Goal: Task Accomplishment & Management: Complete application form

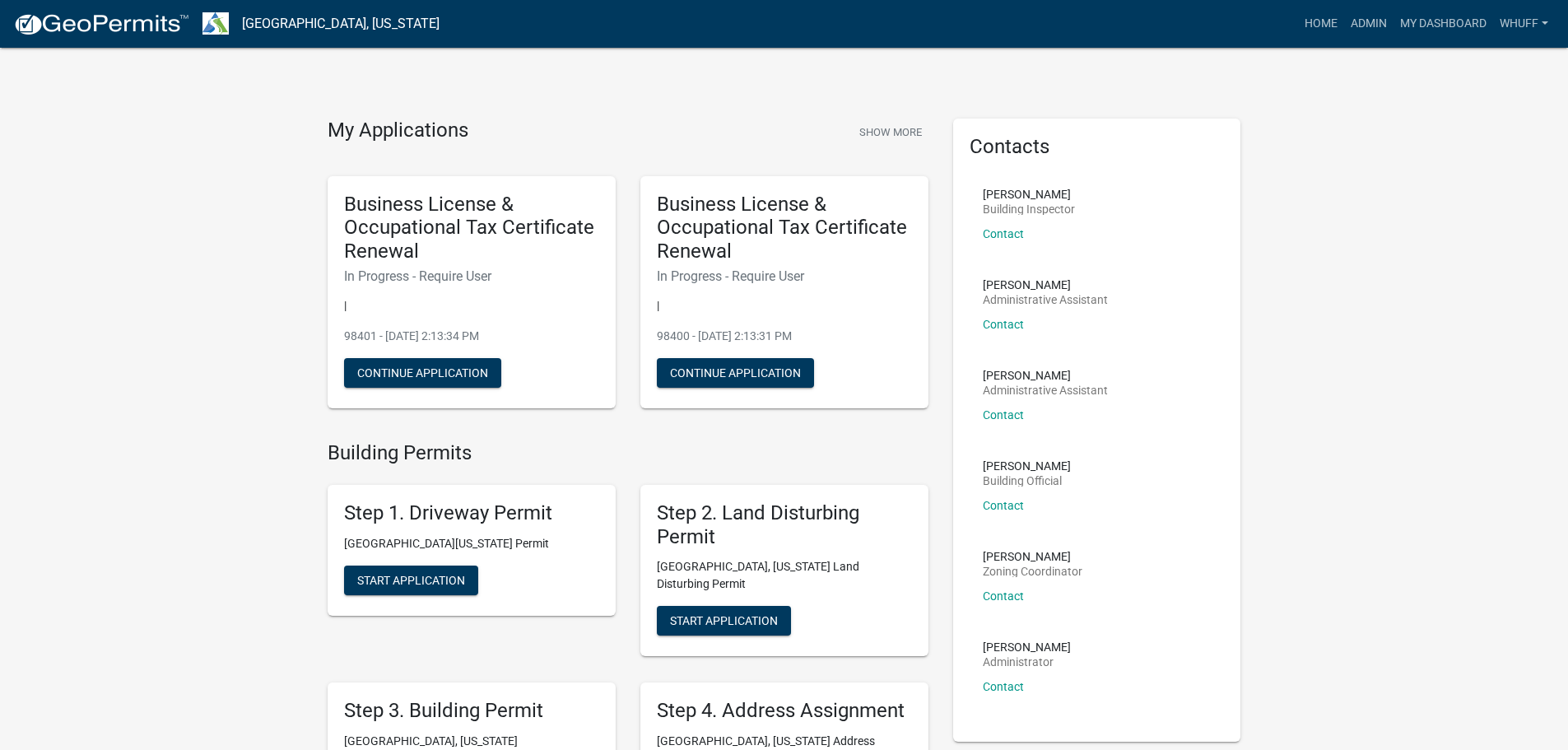
scroll to position [247, 0]
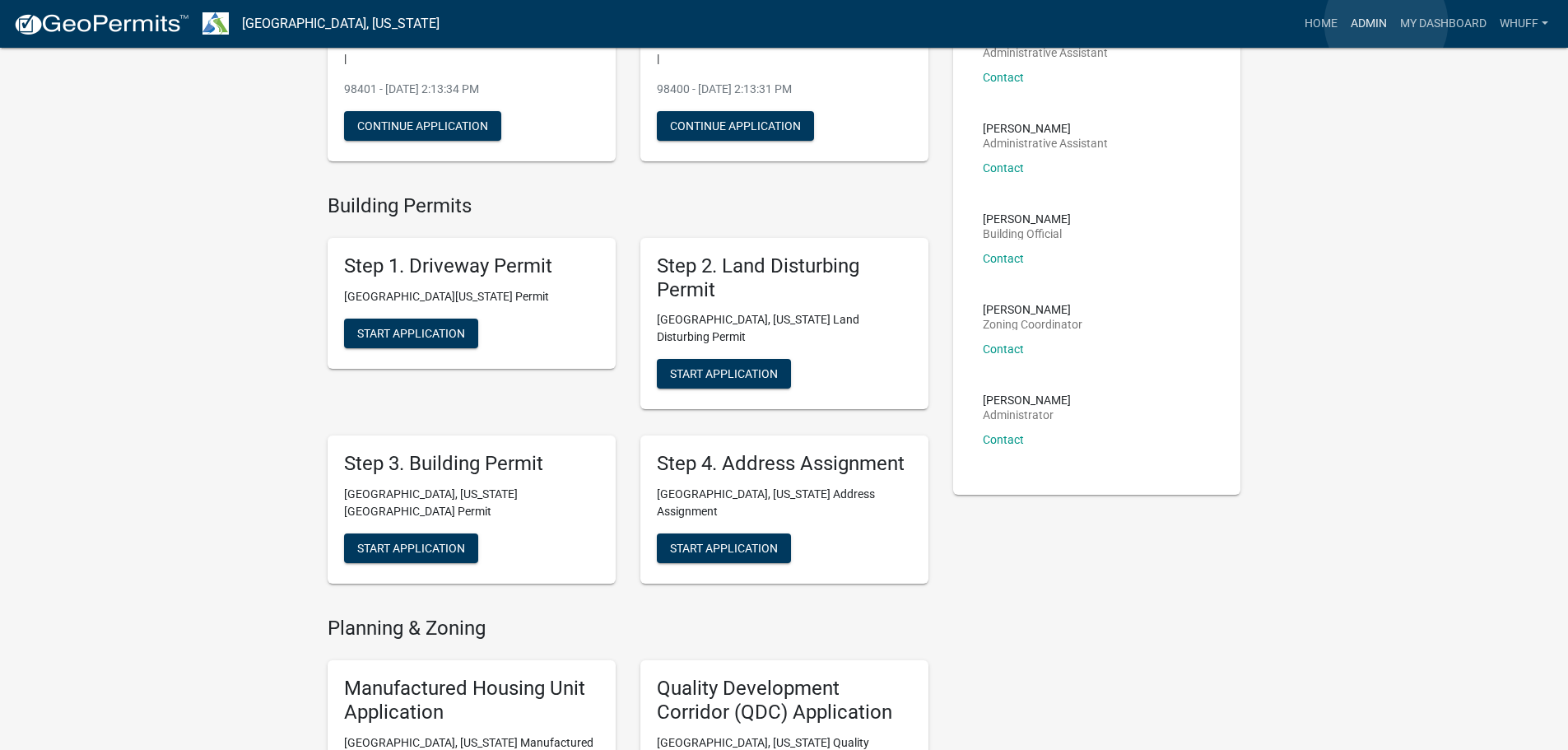
click at [1386, 23] on link "Admin" at bounding box center [1369, 23] width 49 height 31
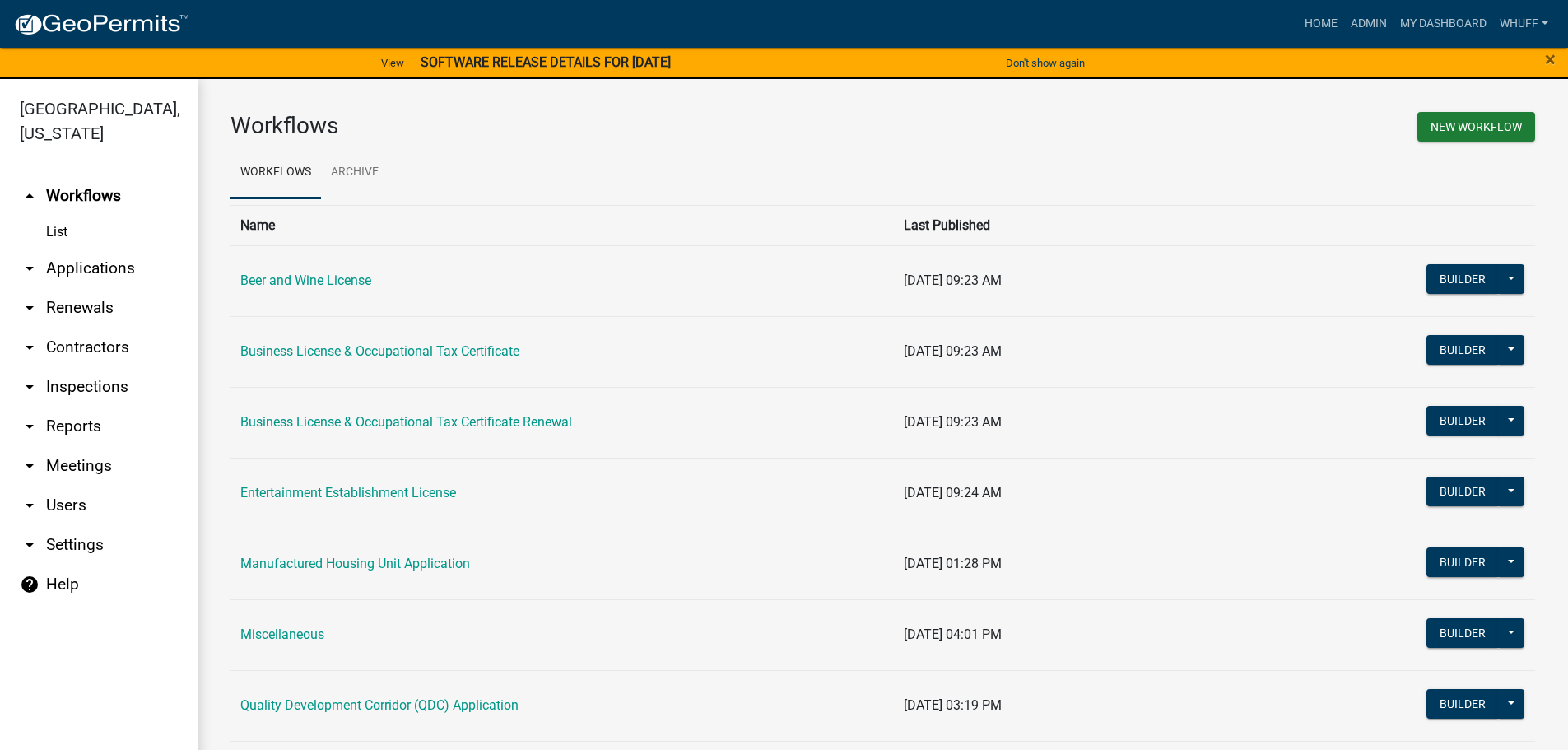
click at [83, 249] on link "arrow_drop_down Applications" at bounding box center [99, 268] width 198 height 40
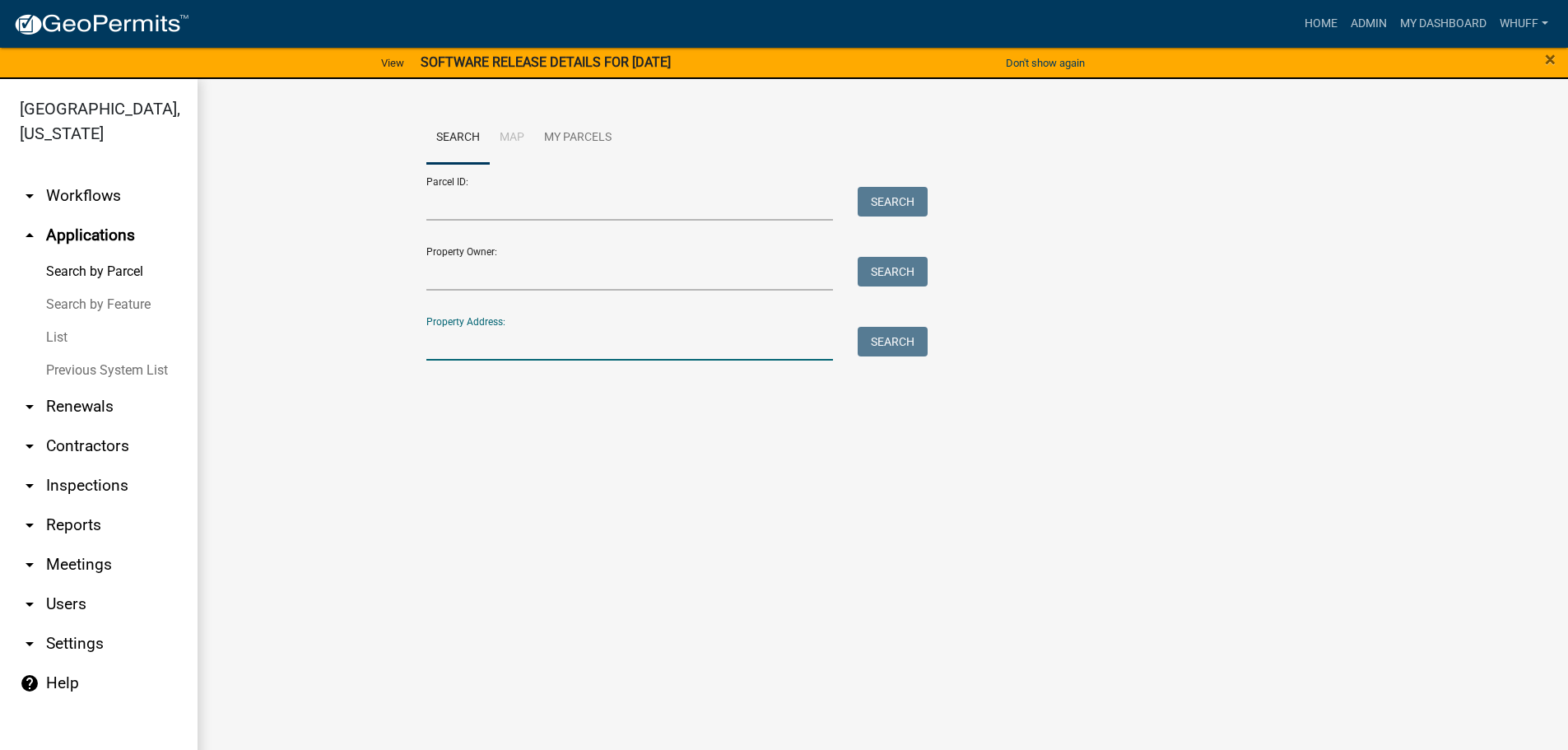
click at [542, 349] on input "Property Address:" at bounding box center [630, 343] width 408 height 34
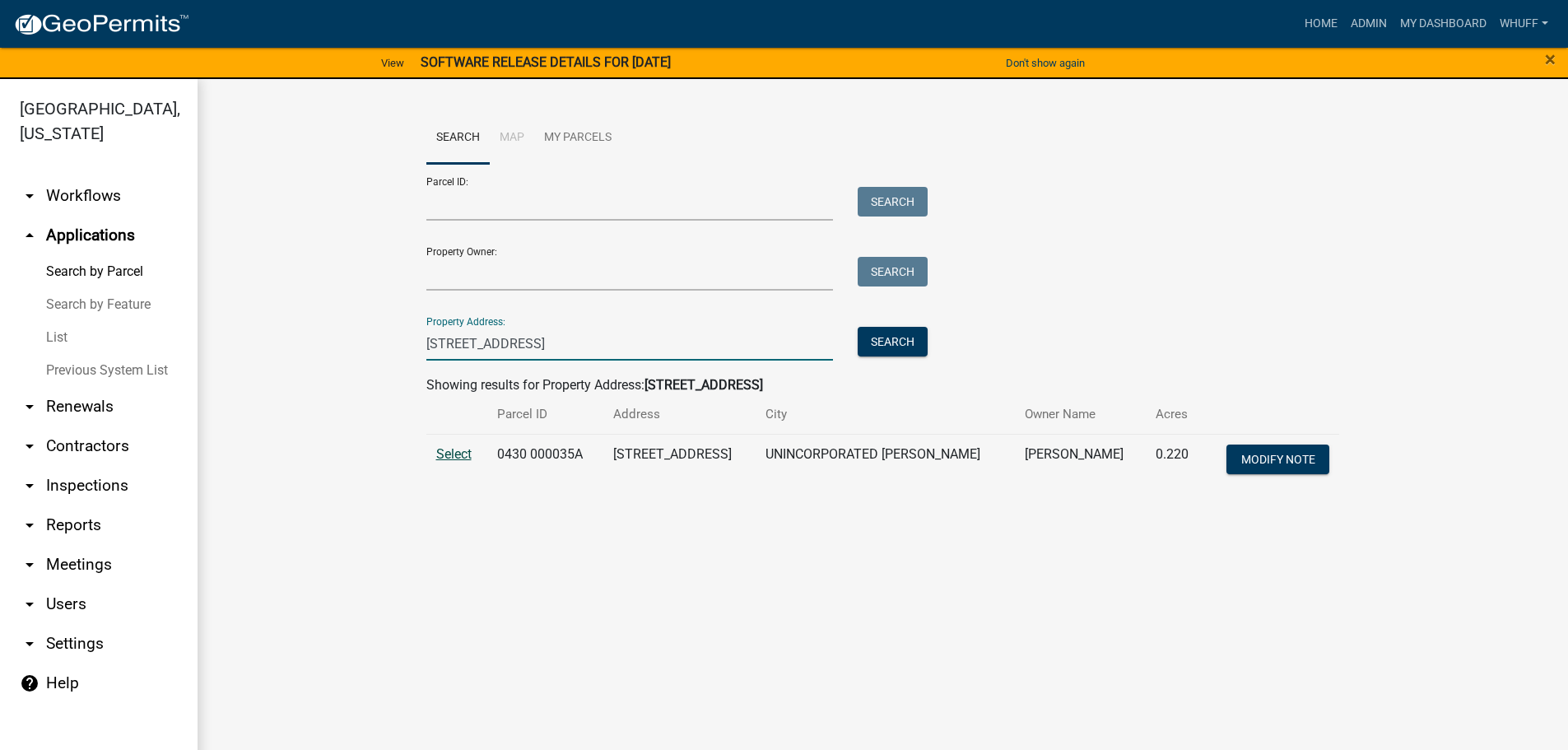
type input "[STREET_ADDRESS]"
click at [445, 454] on span "Select" at bounding box center [454, 454] width 35 height 16
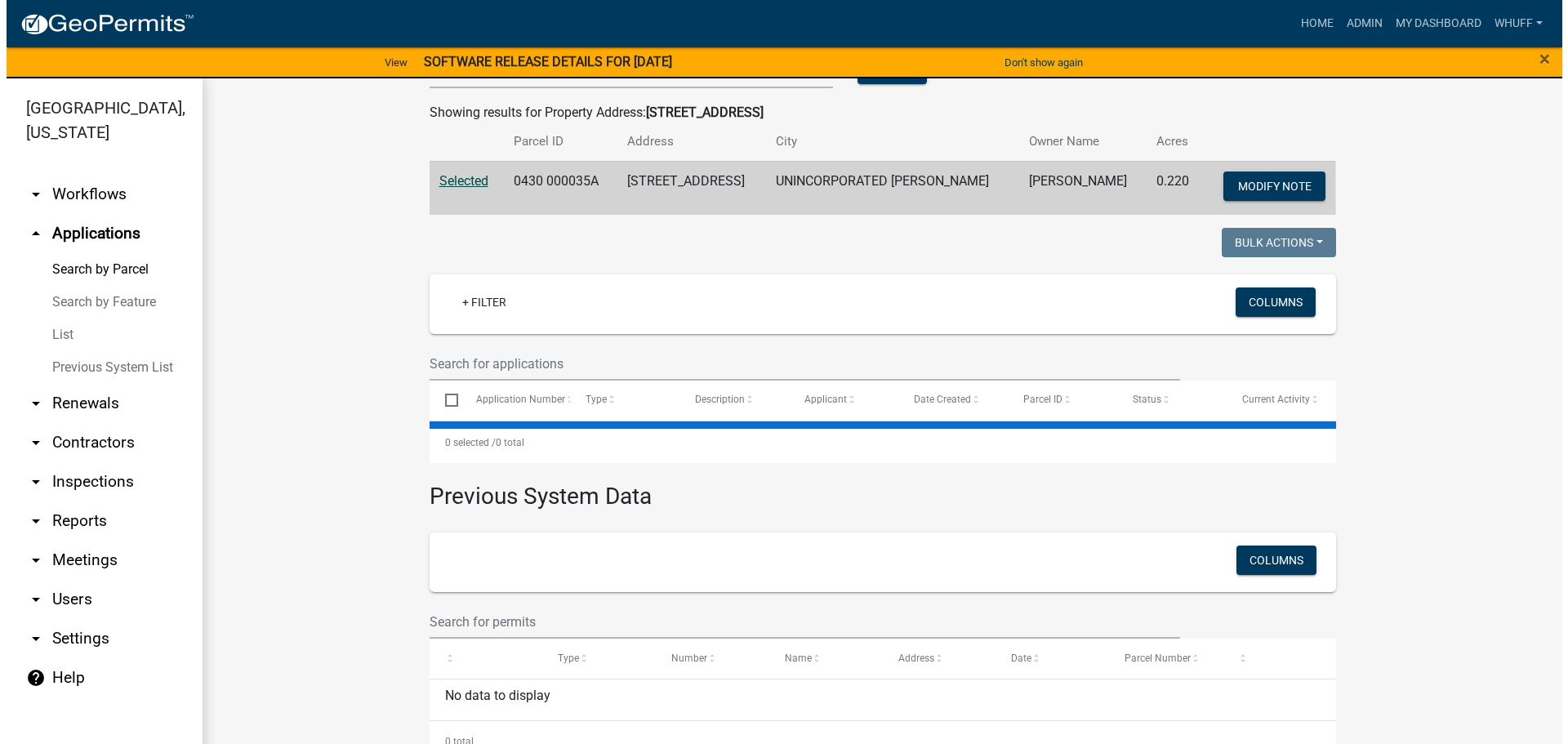
scroll to position [300, 0]
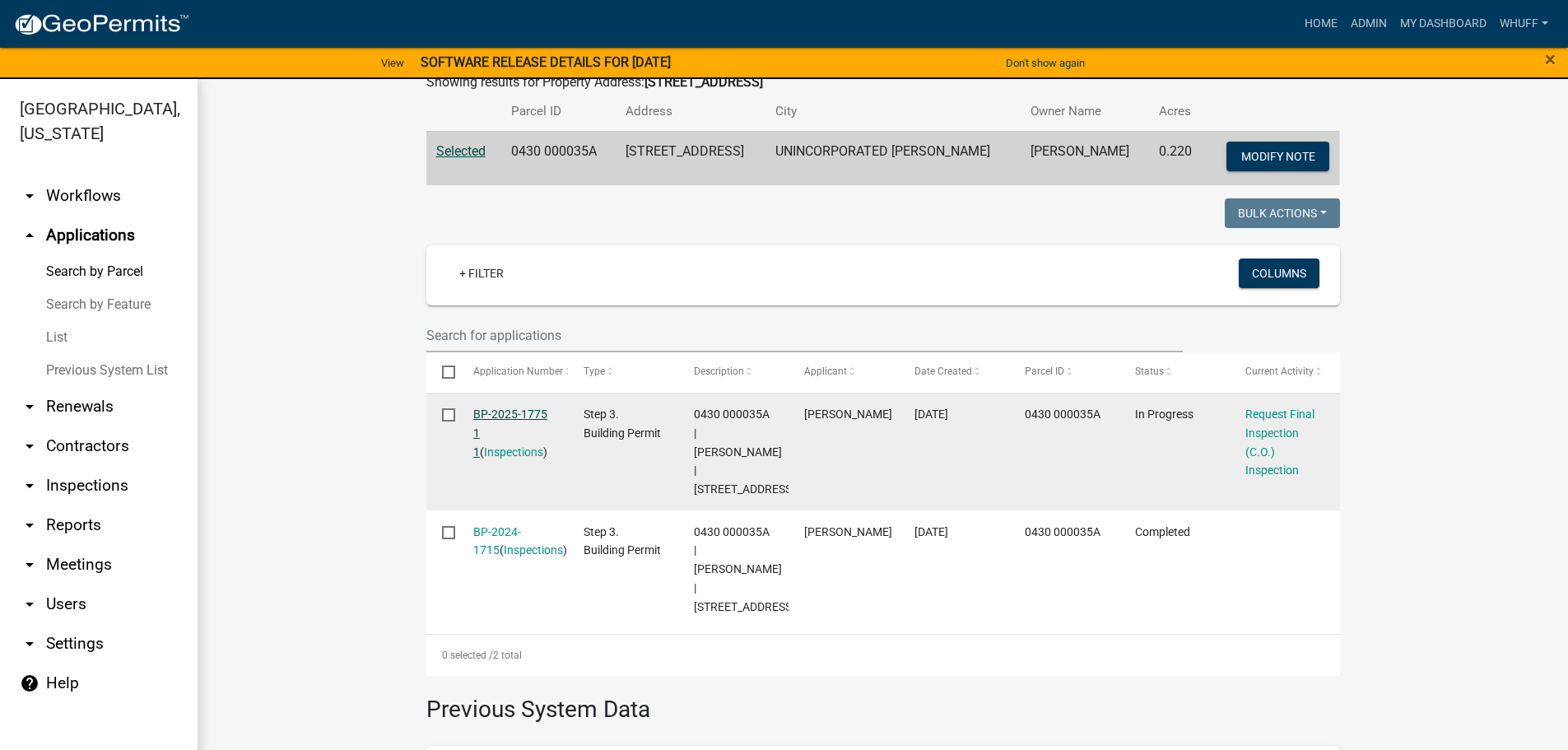
click at [524, 411] on link "BP-2025-1775 1 1" at bounding box center [510, 433] width 74 height 51
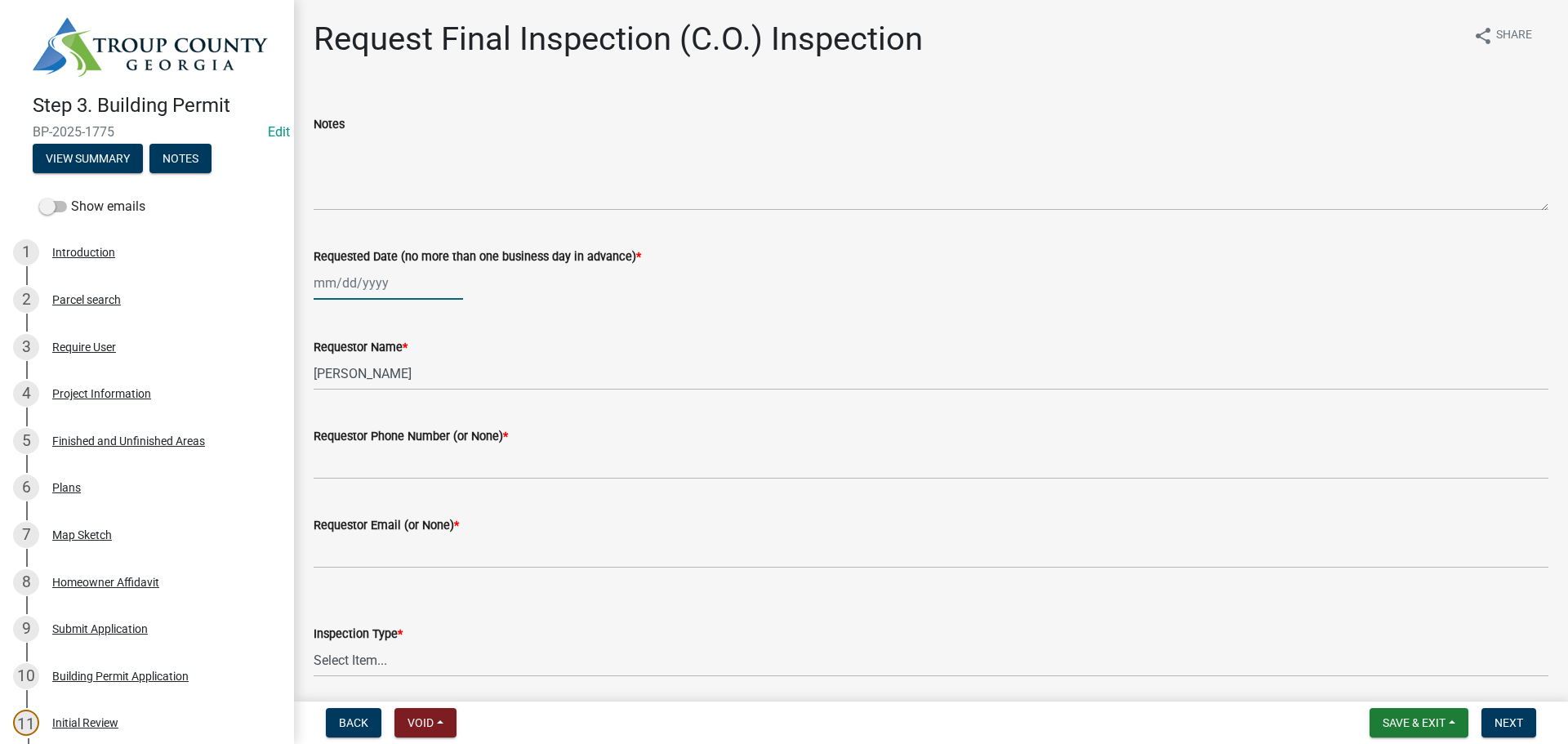
click at [348, 280] on div at bounding box center [388, 283] width 150 height 33
select select "9"
select select "2025"
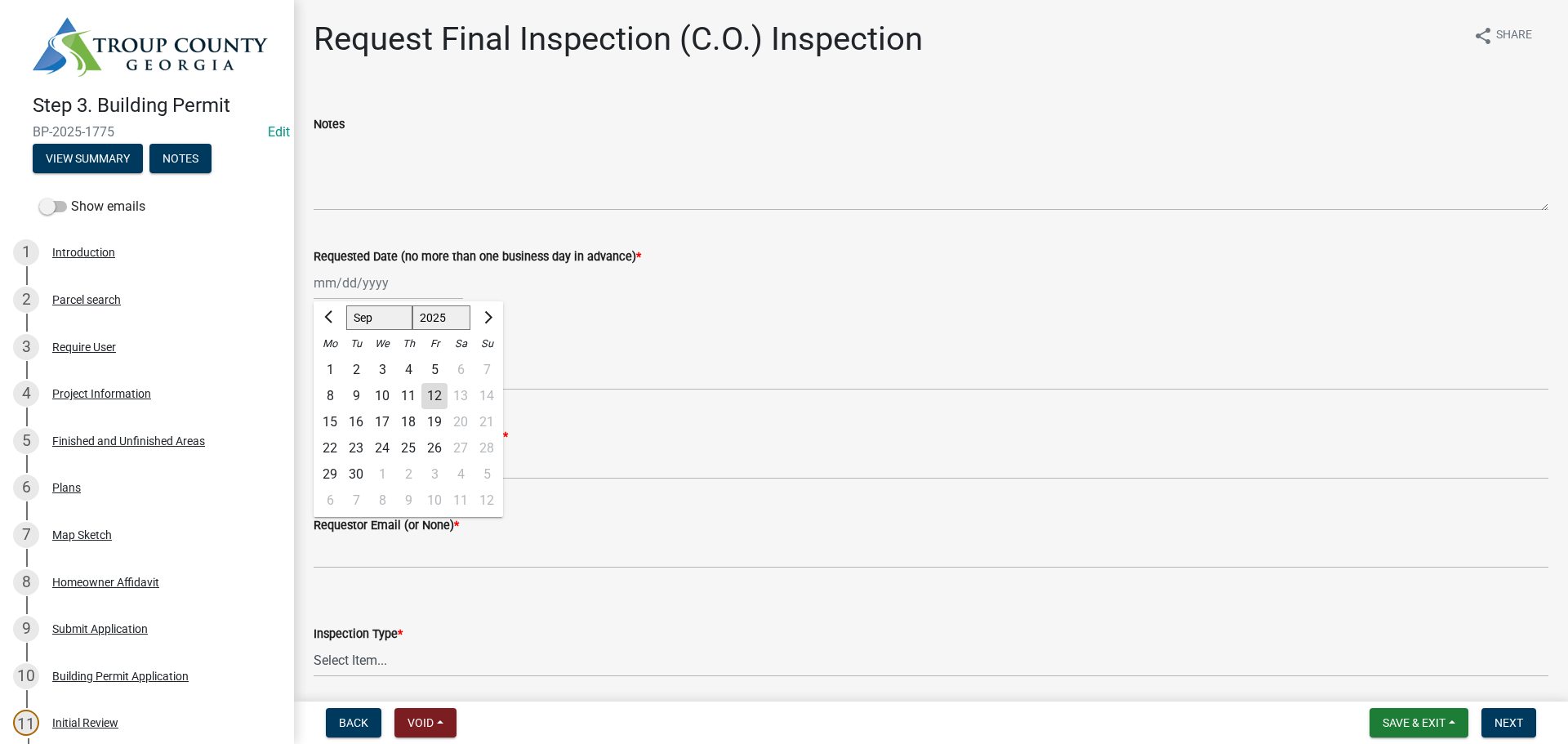
click at [435, 393] on div "12" at bounding box center [434, 397] width 26 height 26
type input "[DATE]"
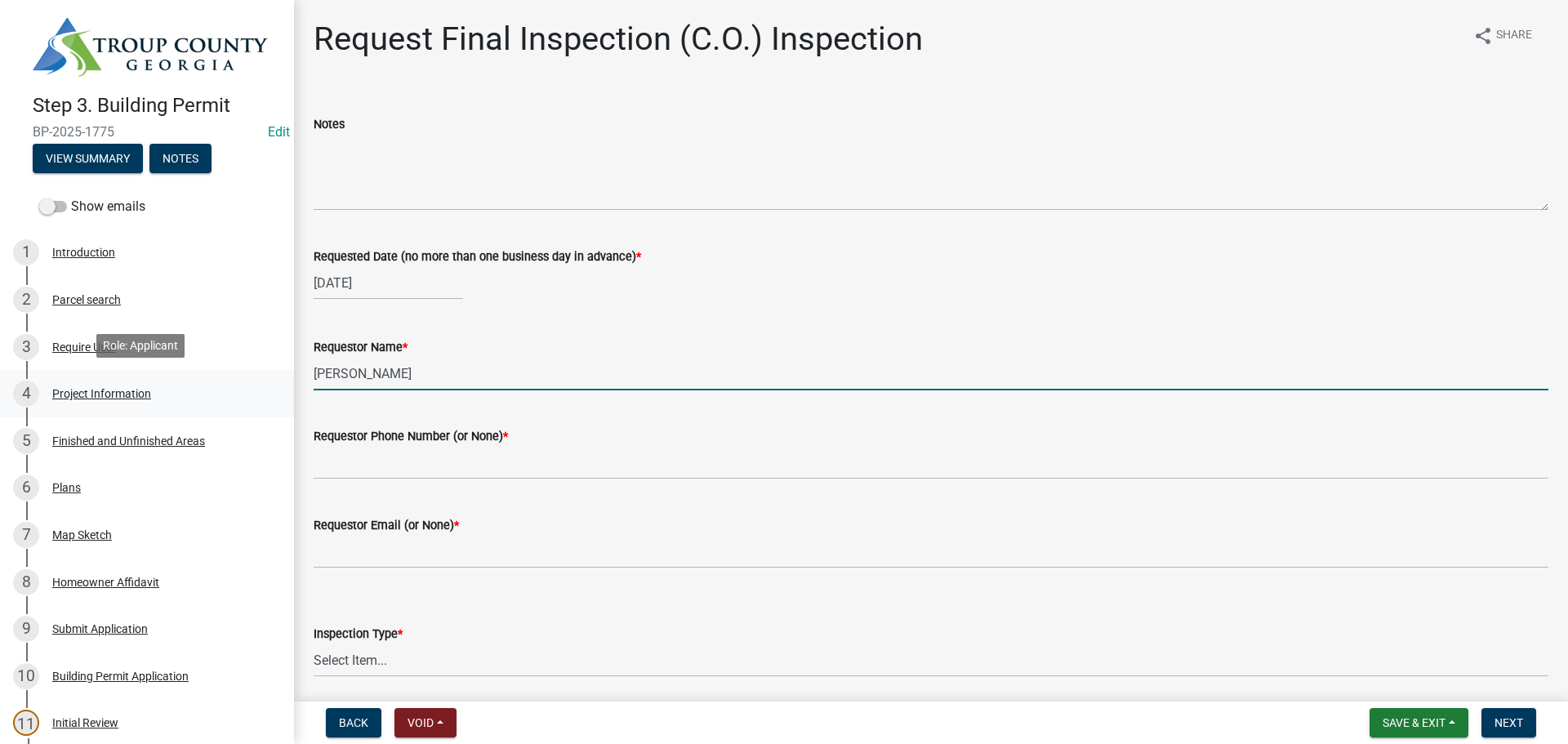
drag, startPoint x: 485, startPoint y: 371, endPoint x: 139, endPoint y: 409, distance: 348.1
click at [139, 409] on div "Step 3. Building Permit BP-2025-1775 Edit View Summary Notes Show emails 1 Intr…" at bounding box center [784, 372] width 1568 height 744
type input "[PERSON_NAME]"
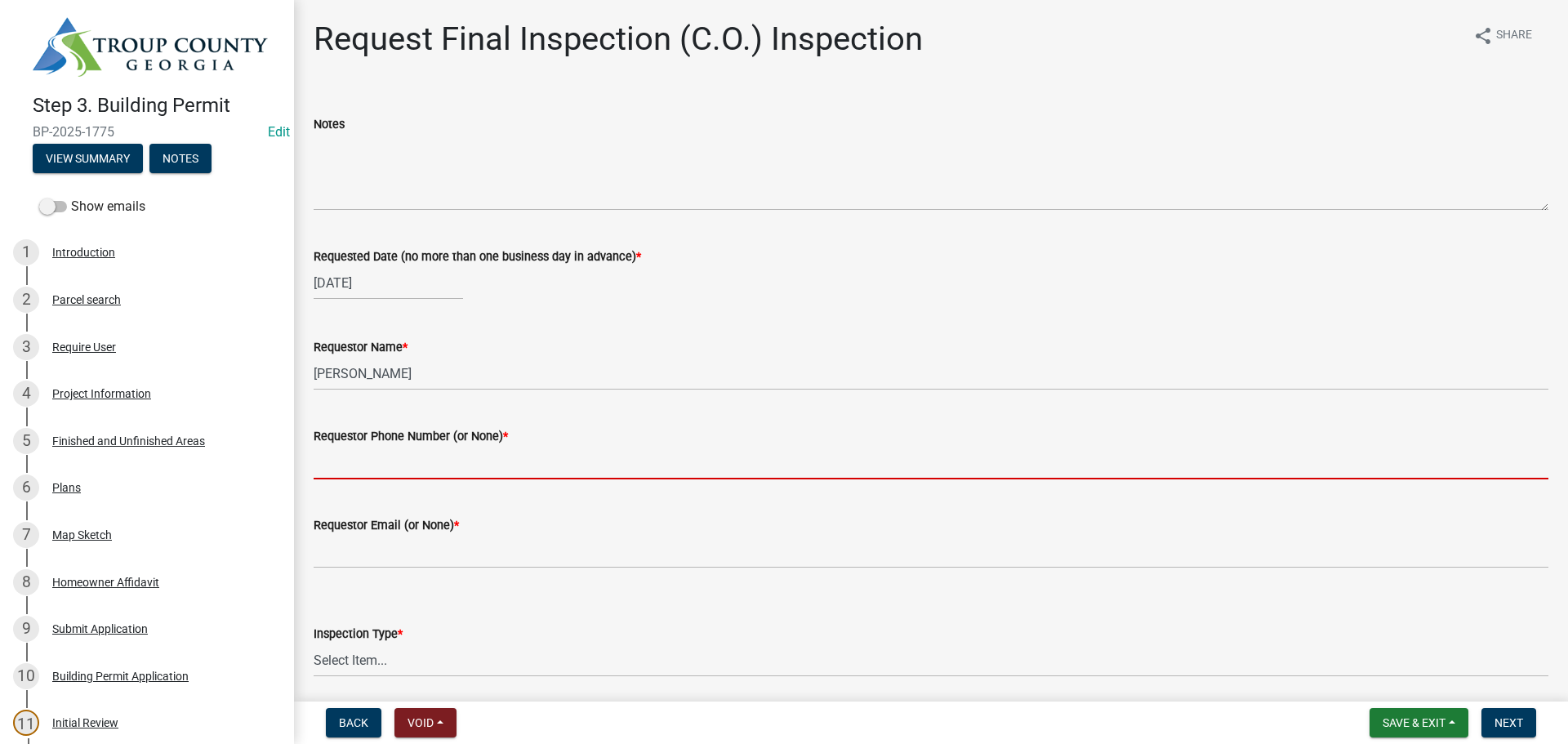
click at [353, 284] on div "[DATE]" at bounding box center [388, 283] width 150 height 33
select select "9"
select select "2025"
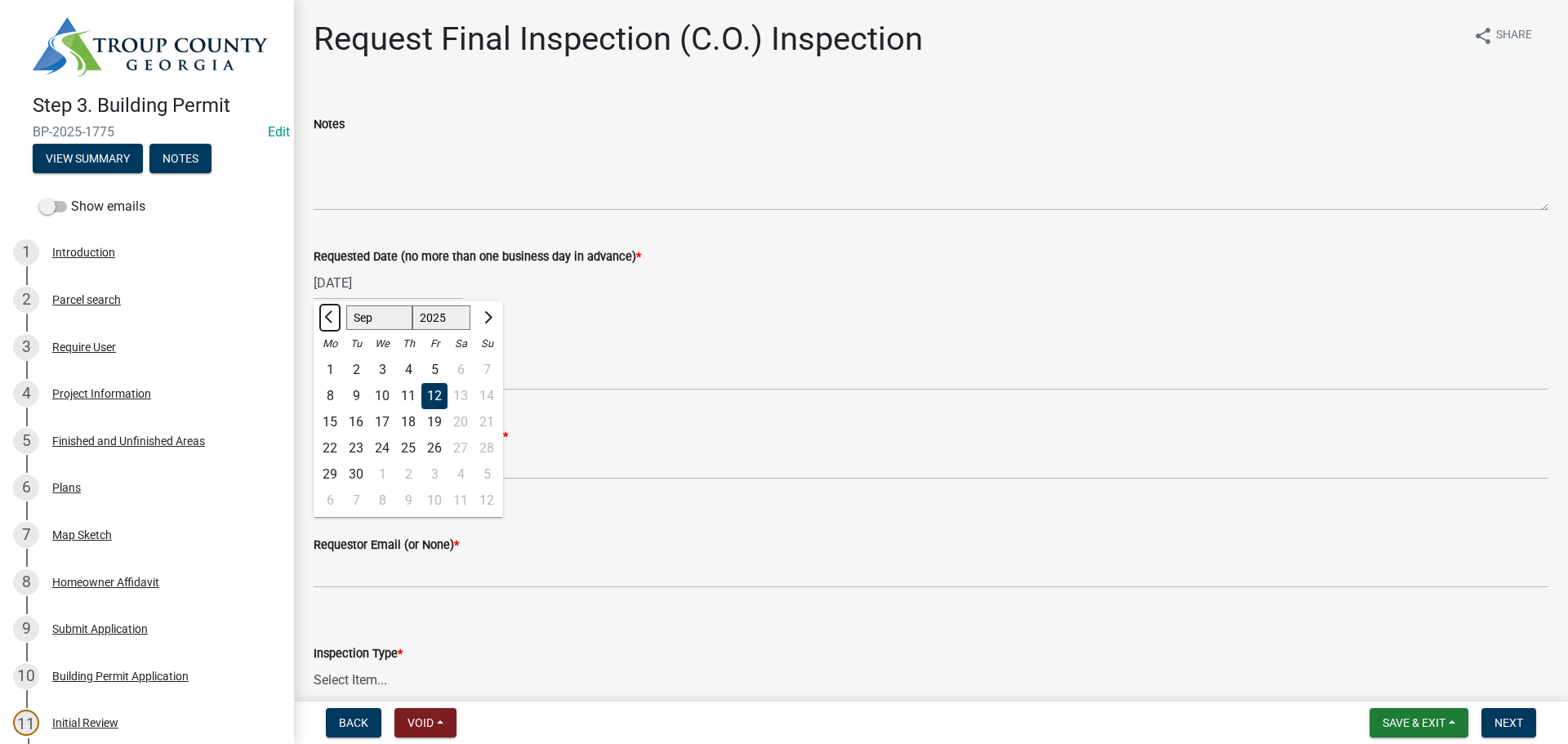
click at [332, 314] on span "Previous month" at bounding box center [330, 317] width 12 height 12
select select "8"
click at [433, 423] on div "15" at bounding box center [434, 422] width 26 height 26
type input "[DATE]"
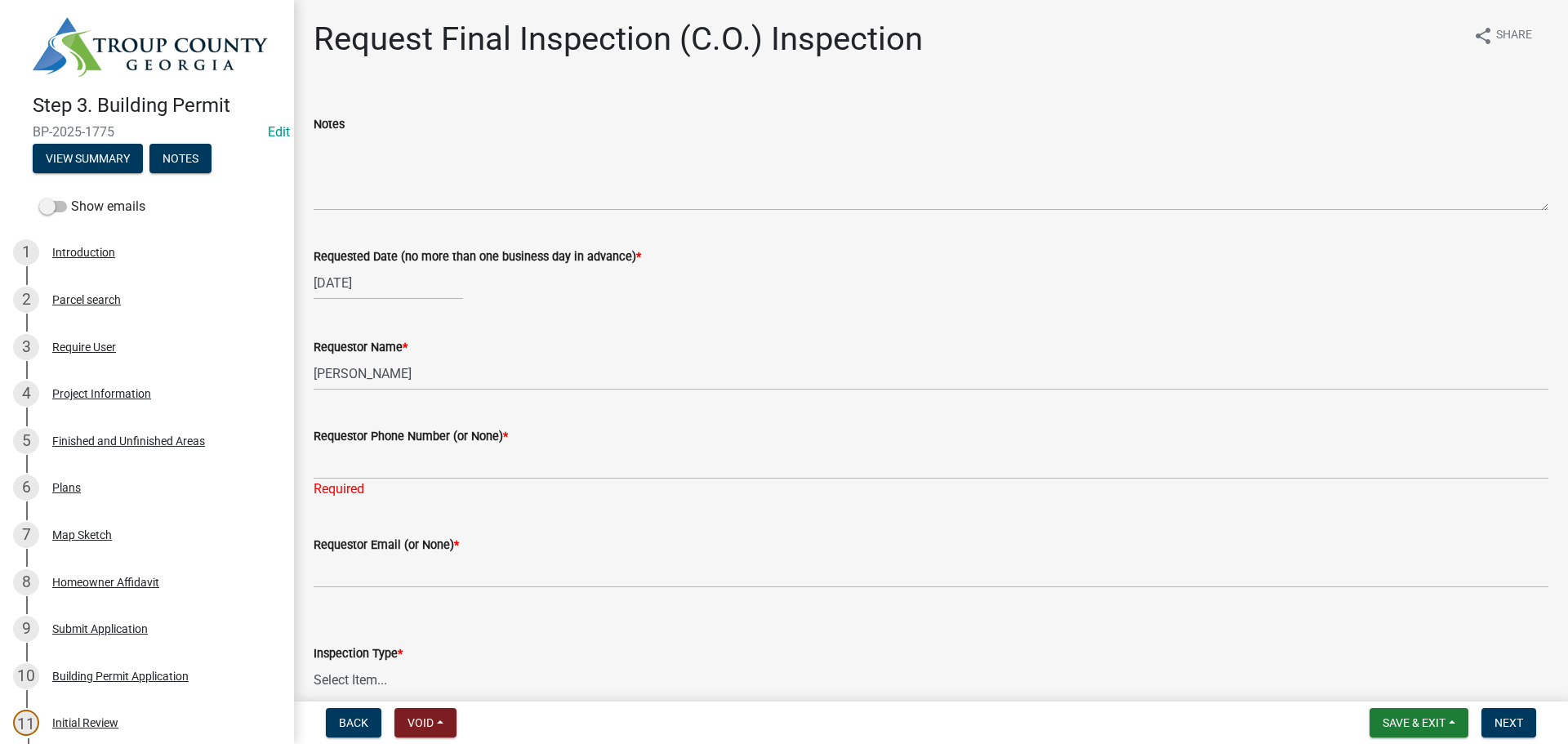
click at [430, 443] on label "Requestor Phone Number (or None) *" at bounding box center [411, 437] width 194 height 11
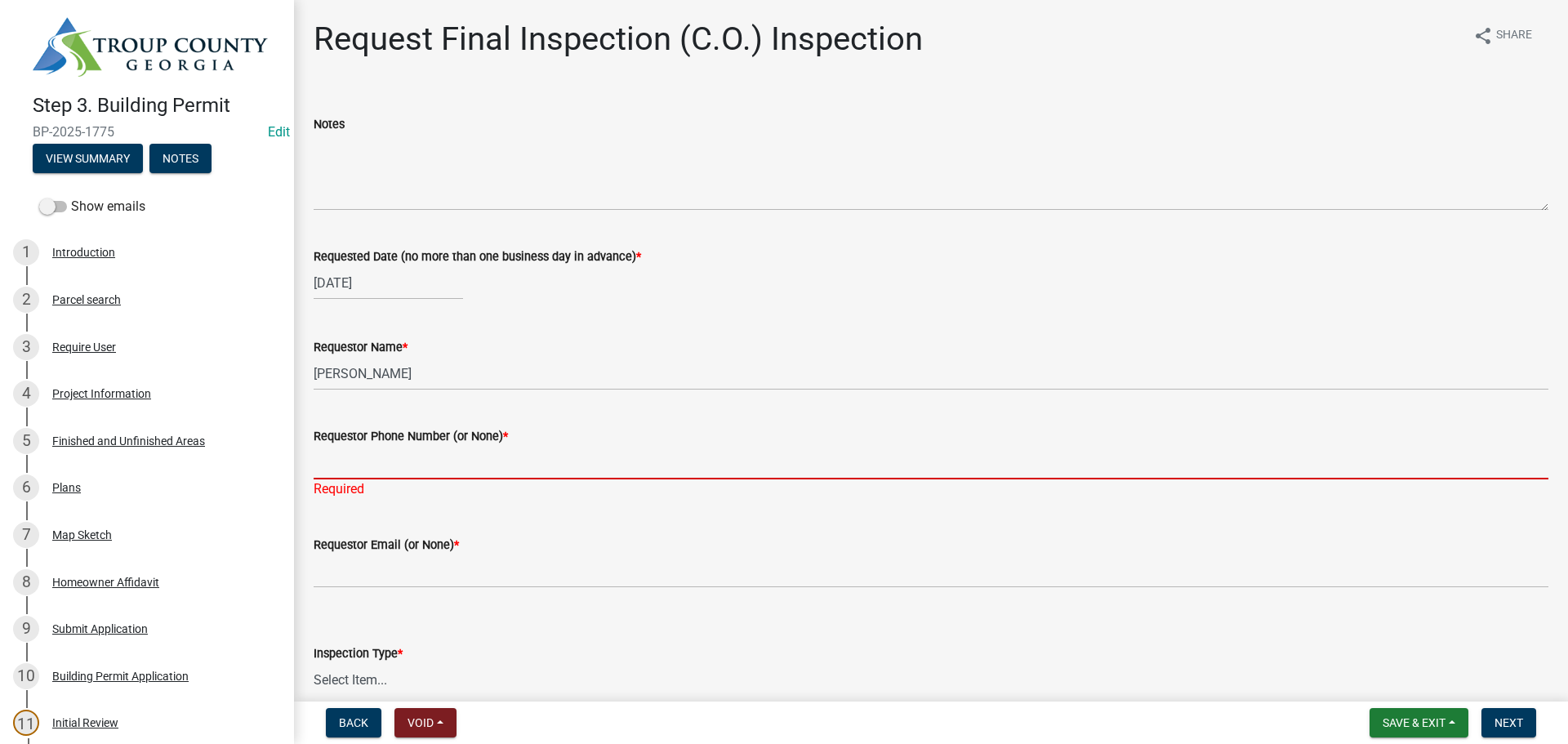
click at [430, 446] on input "Requestor Phone Number (or None) *" at bounding box center [931, 462] width 1235 height 33
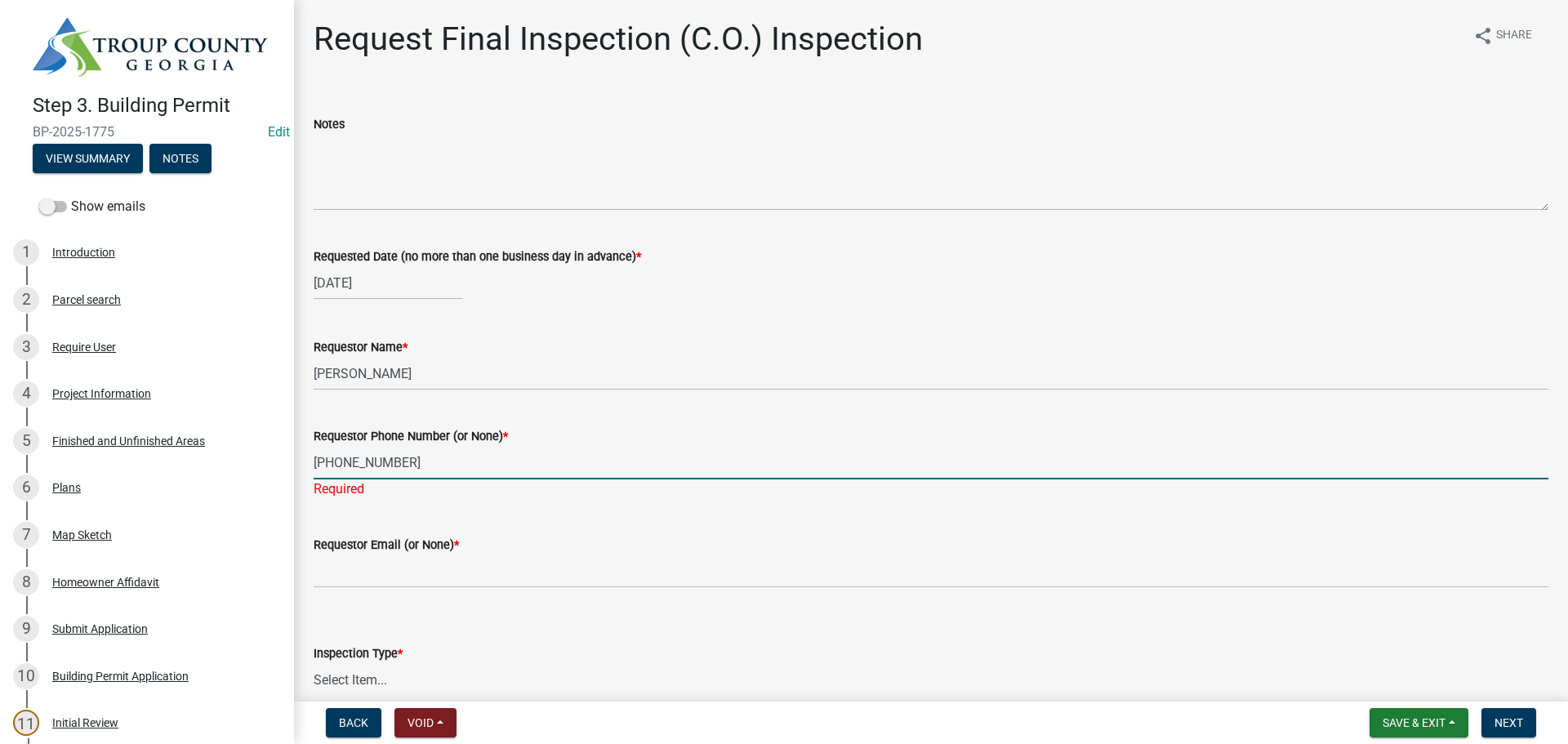
type input "[PHONE_NUMBER]"
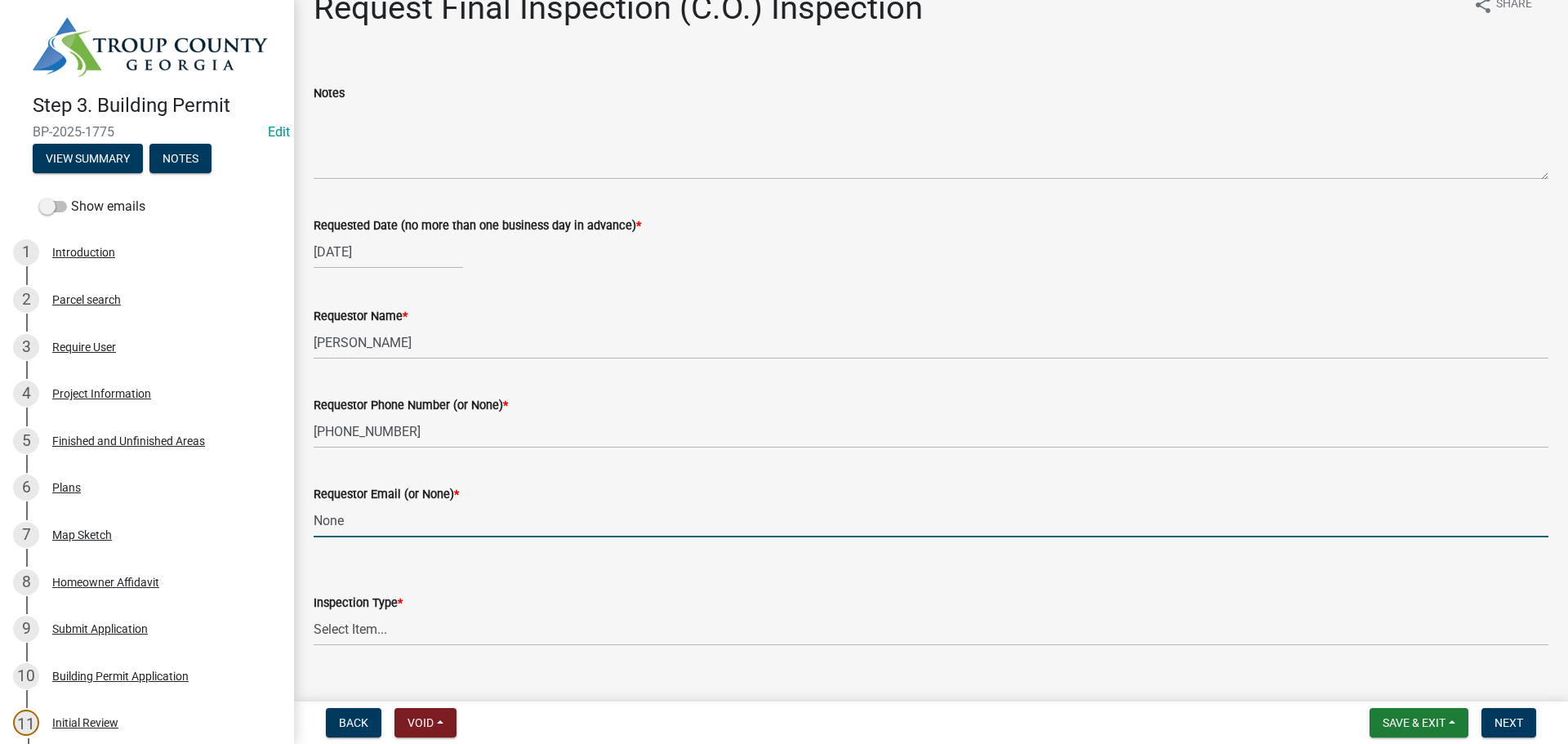
scroll to position [60, 0]
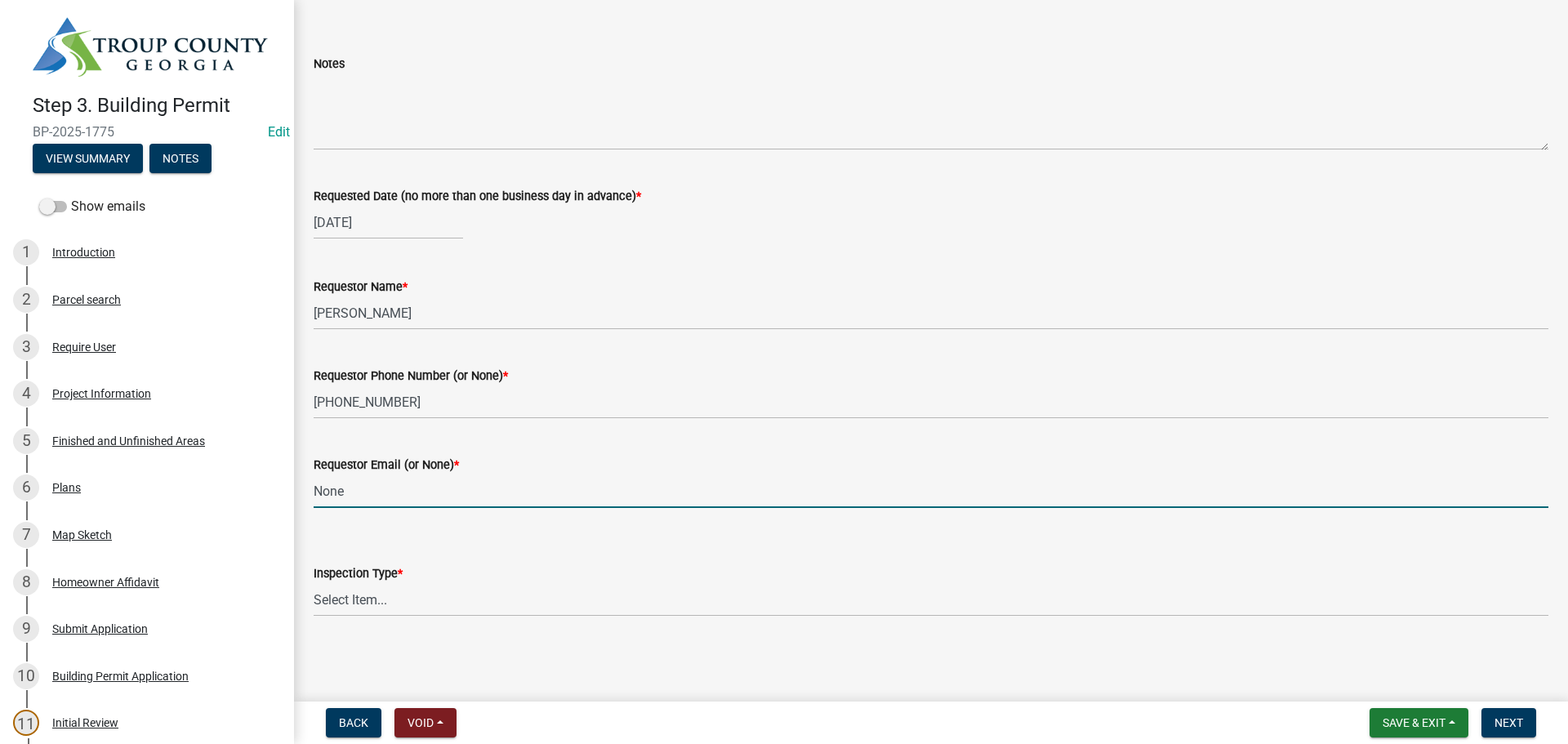
type input "None"
click at [392, 596] on select "Select Item... Final Inspection (C.O.)" at bounding box center [931, 600] width 1235 height 33
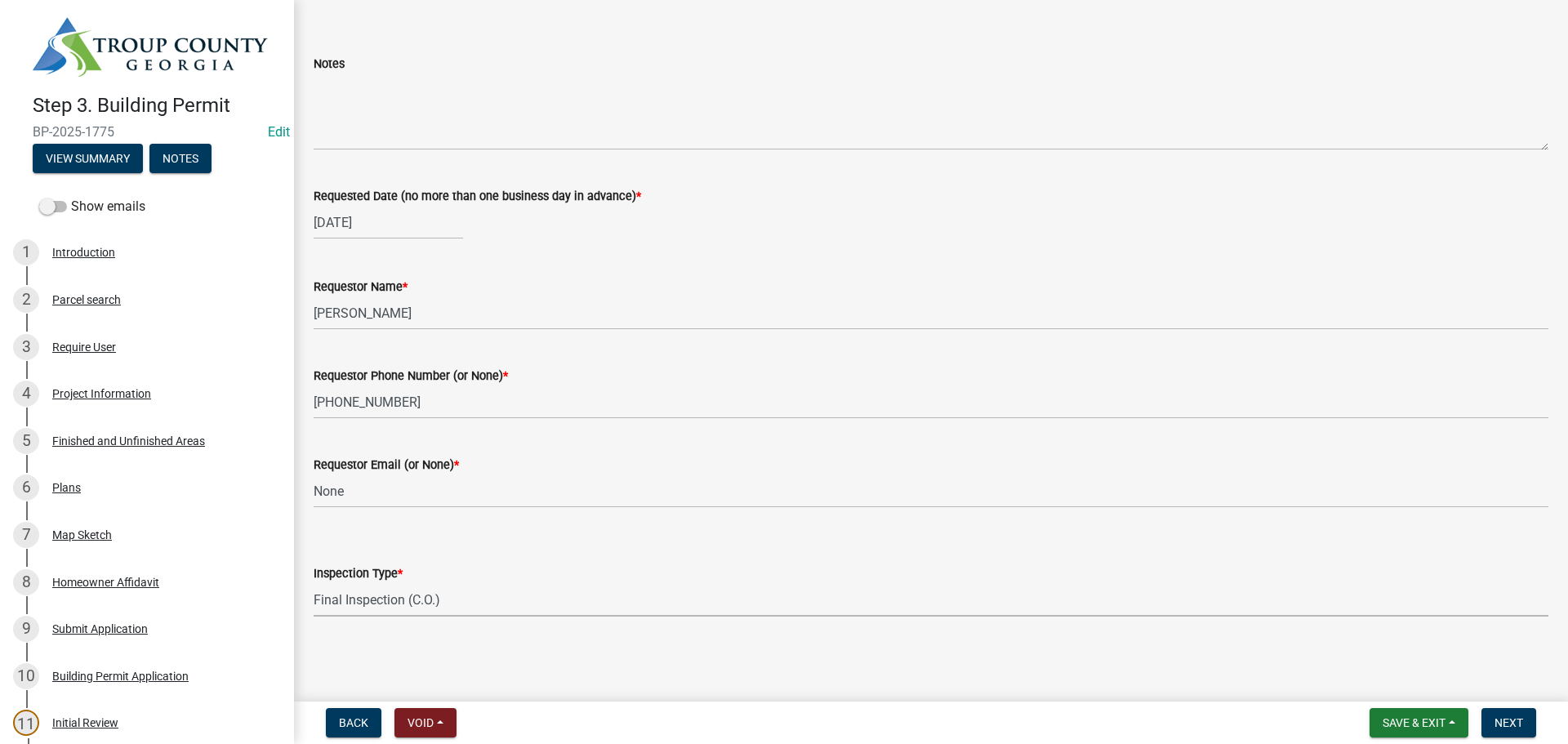
click at [313, 583] on select "Select Item... Final Inspection (C.O.)" at bounding box center [931, 600] width 1235 height 33
select select "6c928486-1faa-4d04-9598-905eebfdff84"
drag, startPoint x: 568, startPoint y: 648, endPoint x: 731, endPoint y: 630, distance: 164.0
click at [579, 648] on main "Request Final Inspection (C.O.) Inspection share Share Notes Requested Date (no…" at bounding box center [931, 347] width 1274 height 695
drag, startPoint x: 731, startPoint y: 630, endPoint x: 1262, endPoint y: 628, distance: 531.0
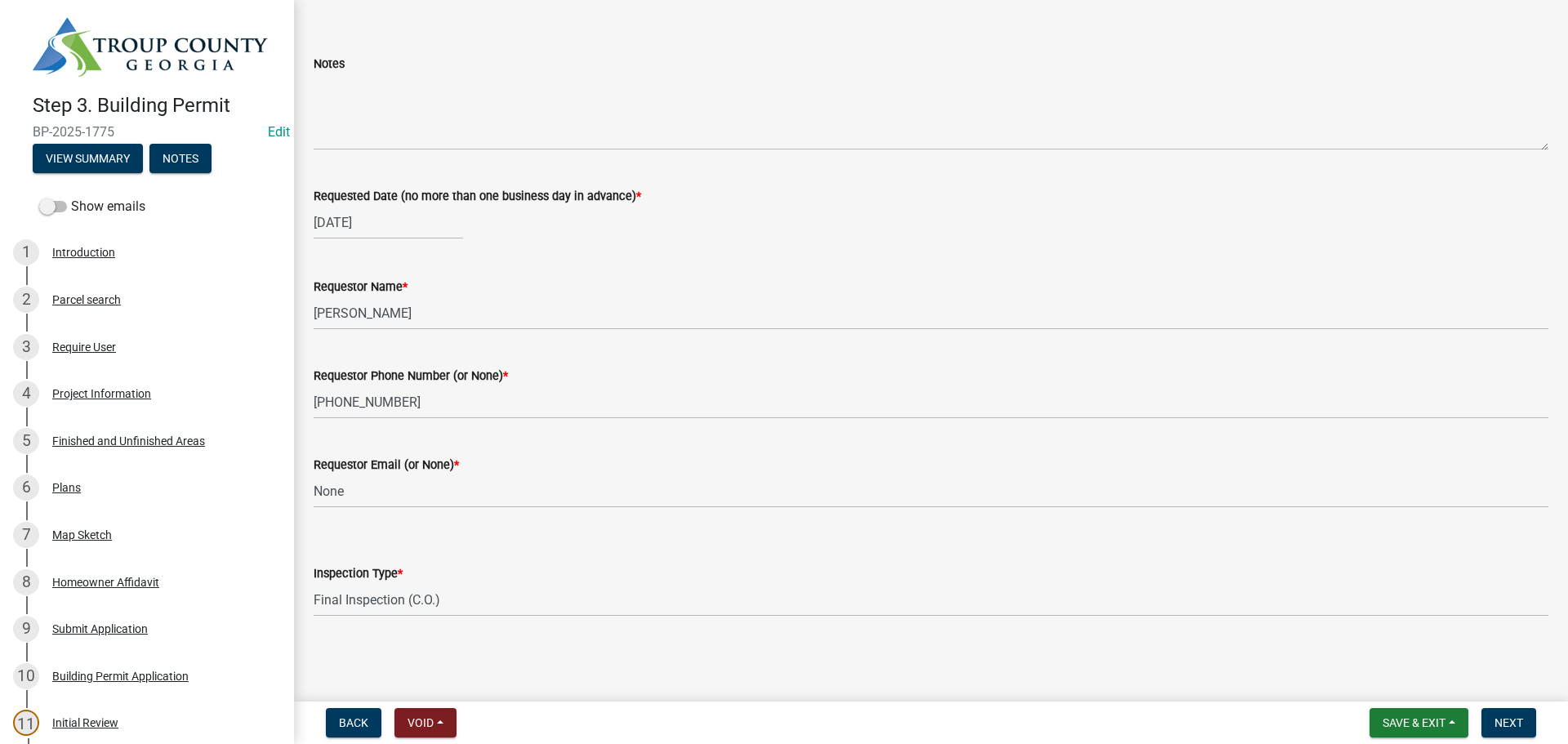
click at [744, 634] on div "Request Final Inspection (C.O.) Inspection share Share Notes Requested Date (no…" at bounding box center [931, 302] width 1260 height 687
click at [1504, 717] on span "Next" at bounding box center [1508, 722] width 29 height 13
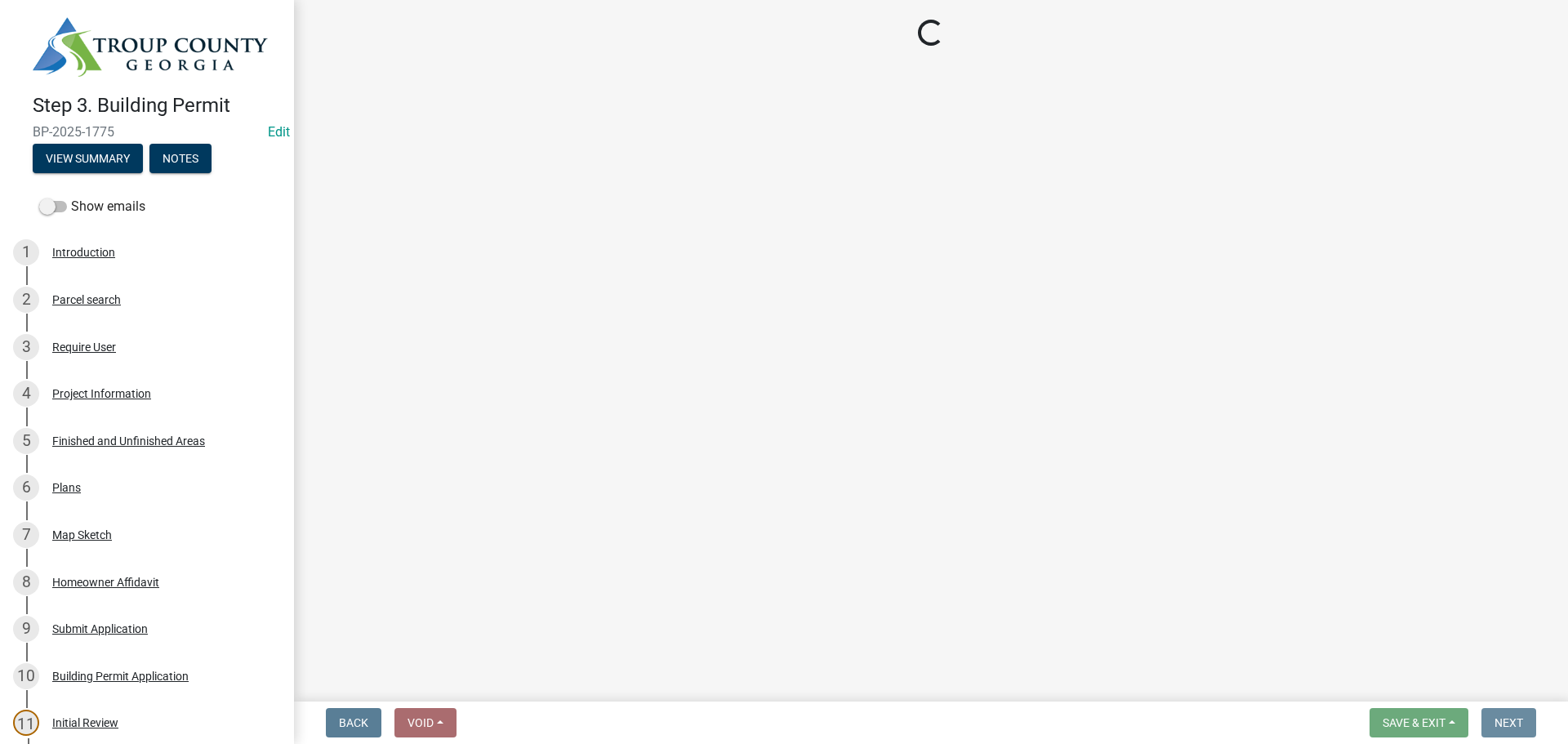
scroll to position [0, 0]
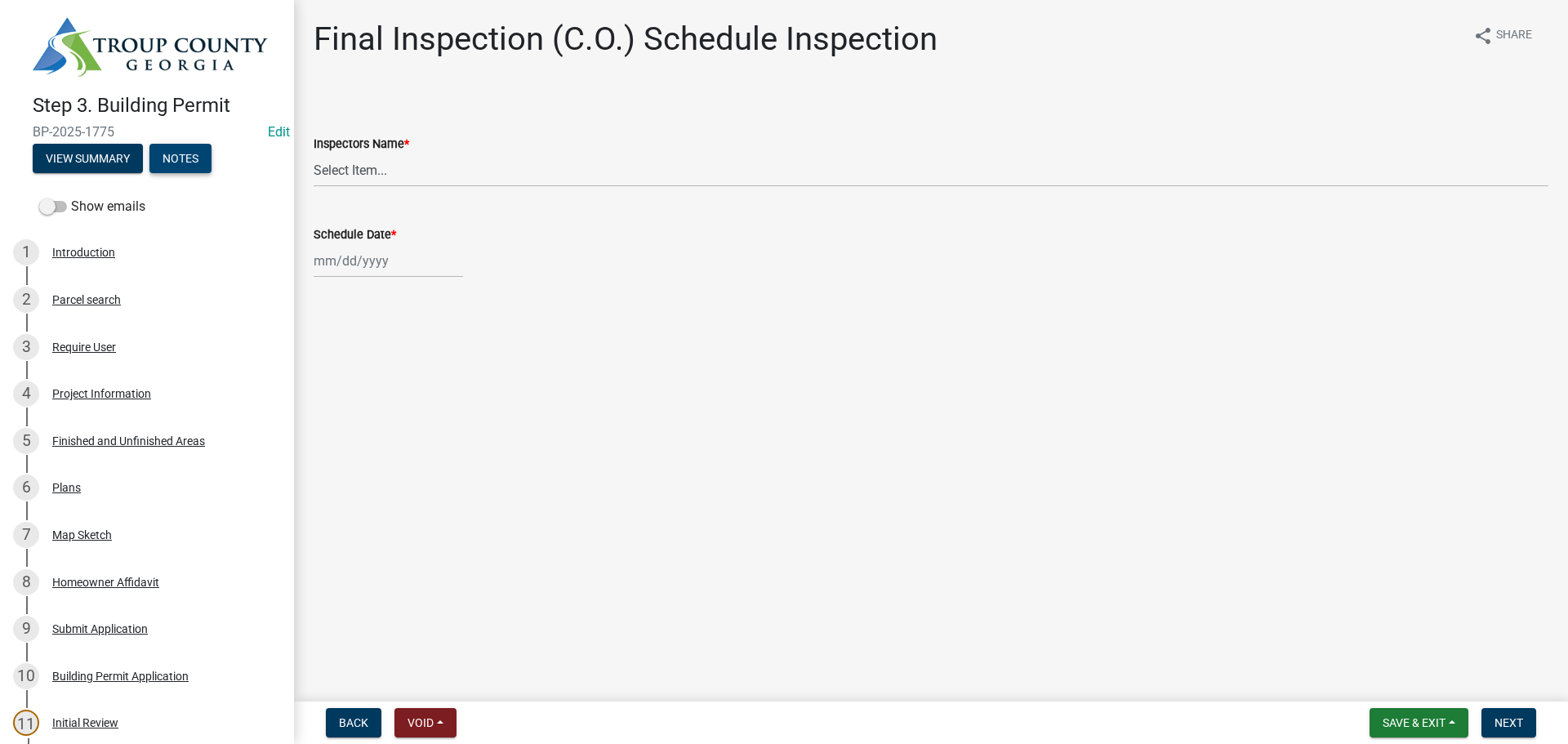
click at [181, 163] on button "Notes" at bounding box center [180, 158] width 62 height 30
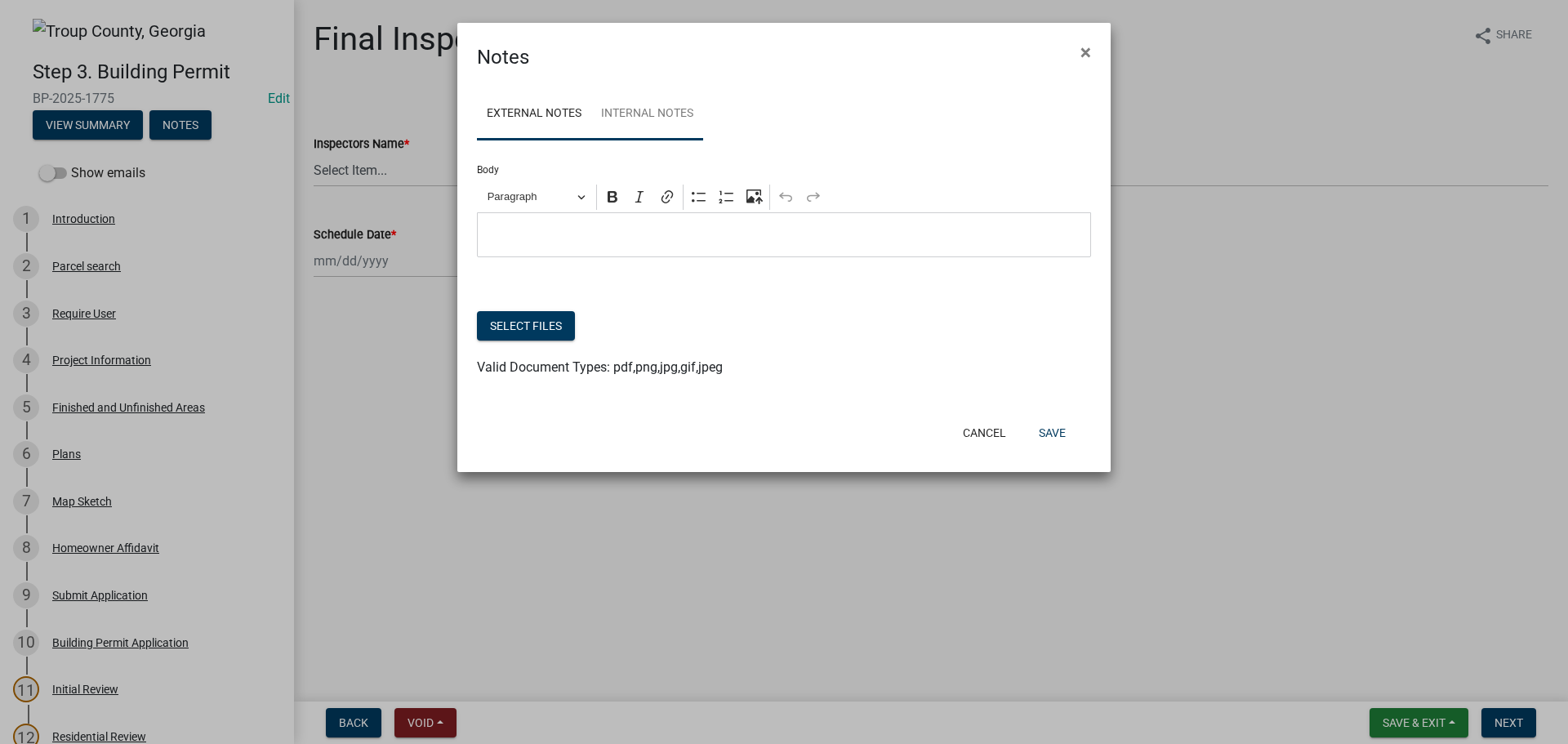
click at [680, 109] on link "Internal Notes" at bounding box center [647, 115] width 112 height 53
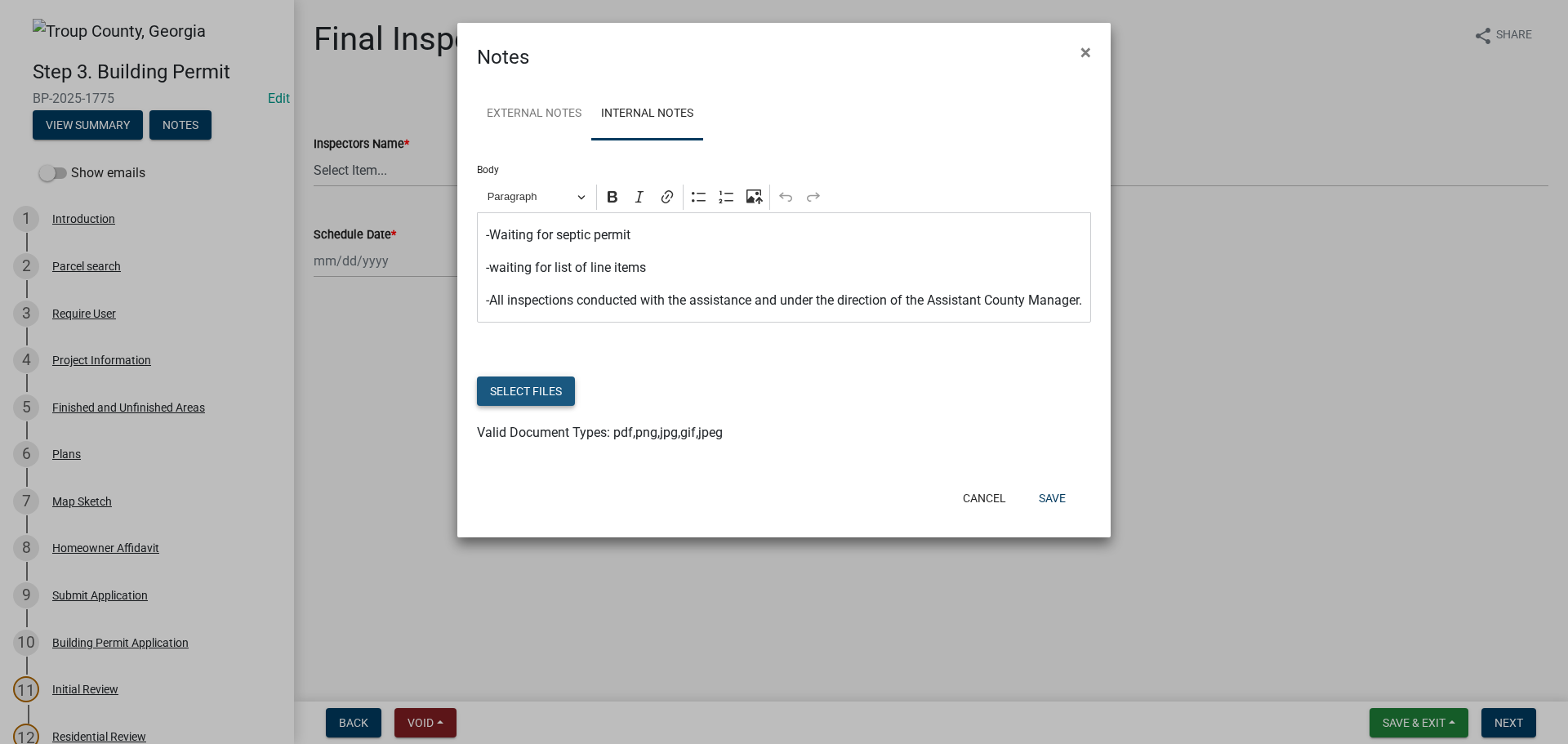
click at [531, 406] on button "Select files" at bounding box center [526, 391] width 98 height 30
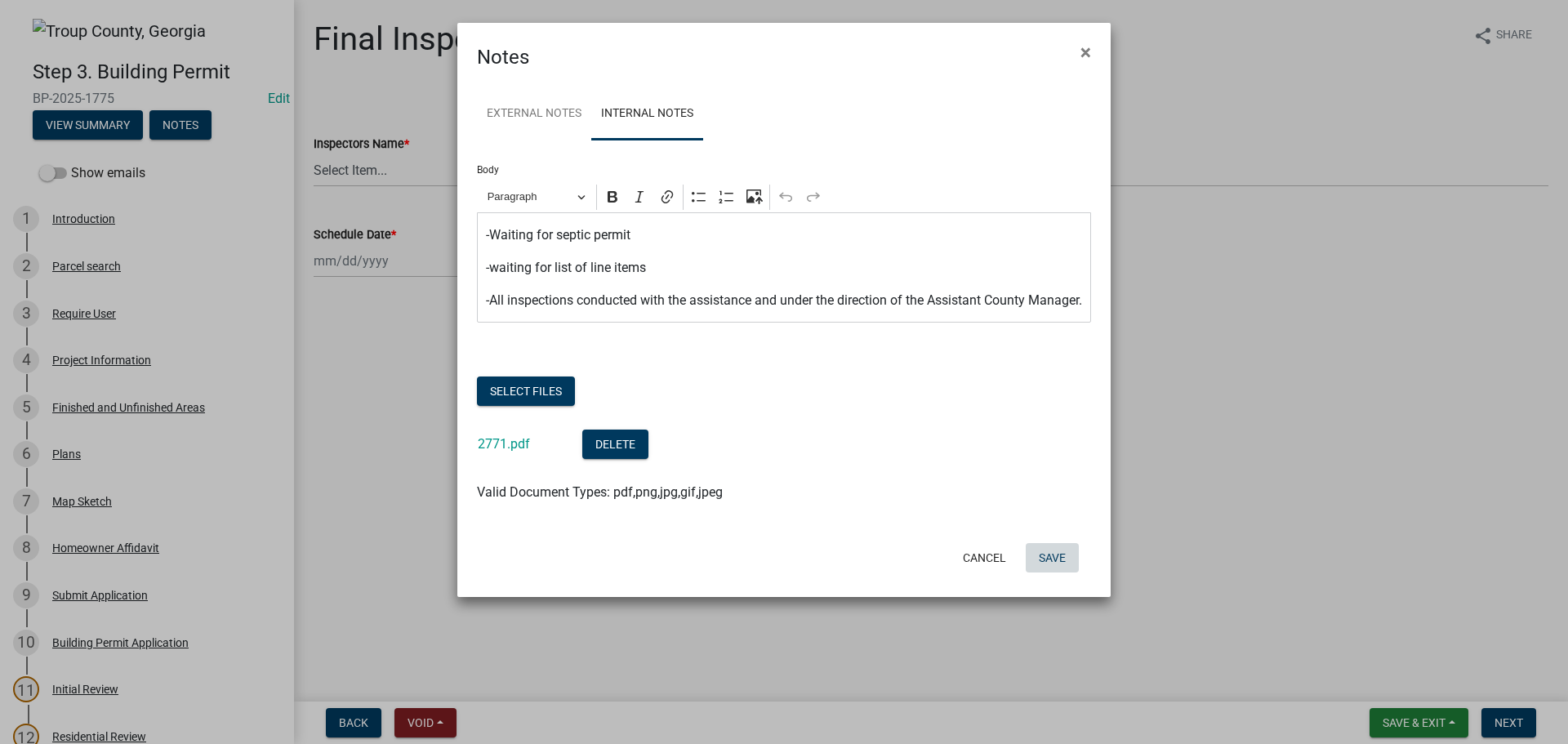
click at [1056, 572] on button "Save" at bounding box center [1052, 558] width 53 height 30
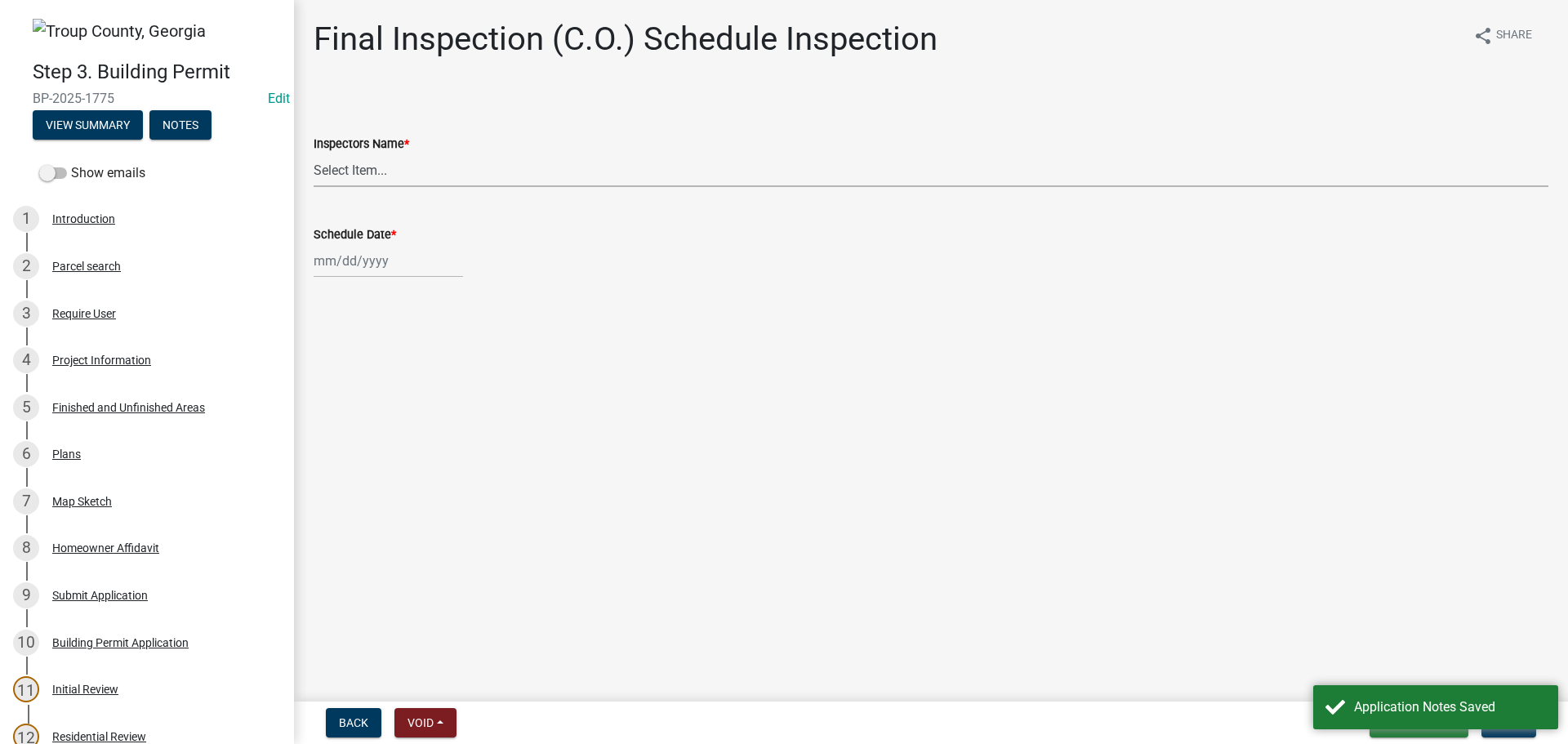
click at [369, 177] on select "Select Item... [PERSON_NAME] ([PERSON_NAME]) drichardson ([PERSON_NAME]) knorre…" at bounding box center [931, 170] width 1235 height 33
select select "a5a5a9dc-14a5-4192-801a-4b6ec73e6000"
click at [313, 153] on select "Select Item... [PERSON_NAME] ([PERSON_NAME]) drichardson ([PERSON_NAME]) knorre…" at bounding box center [931, 170] width 1235 height 33
select select "9"
select select "2025"
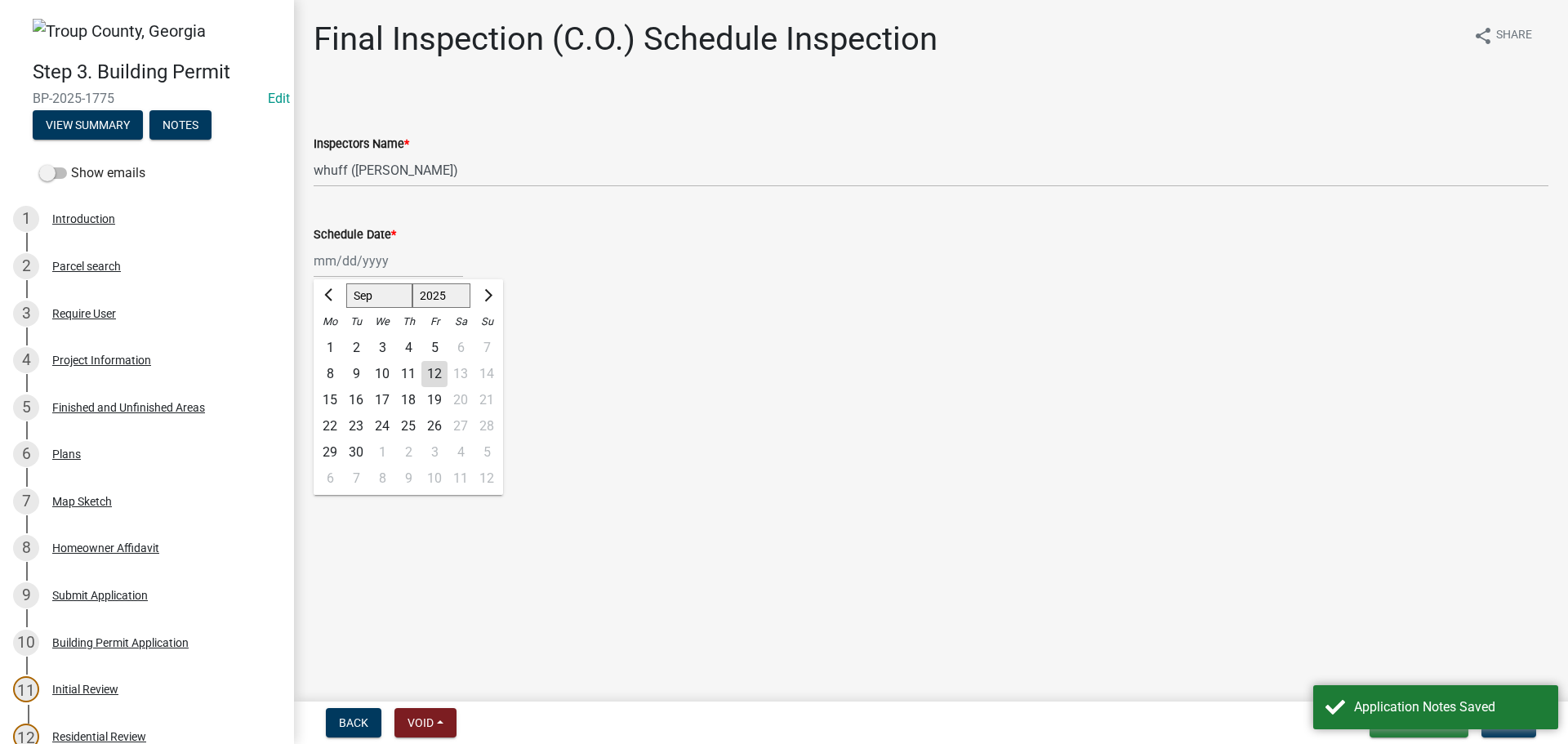
click at [369, 270] on div "[PERSON_NAME] Feb Mar Apr [PERSON_NAME][DATE] Oct Nov [DATE] 1526 1527 1528 152…" at bounding box center [388, 261] width 150 height 33
click at [313, 298] on div at bounding box center [329, 296] width 32 height 26
click at [313, 298] on div at bounding box center [329, 296] width 32 height 26
click at [331, 291] on span "Previous month" at bounding box center [330, 295] width 12 height 12
select select "8"
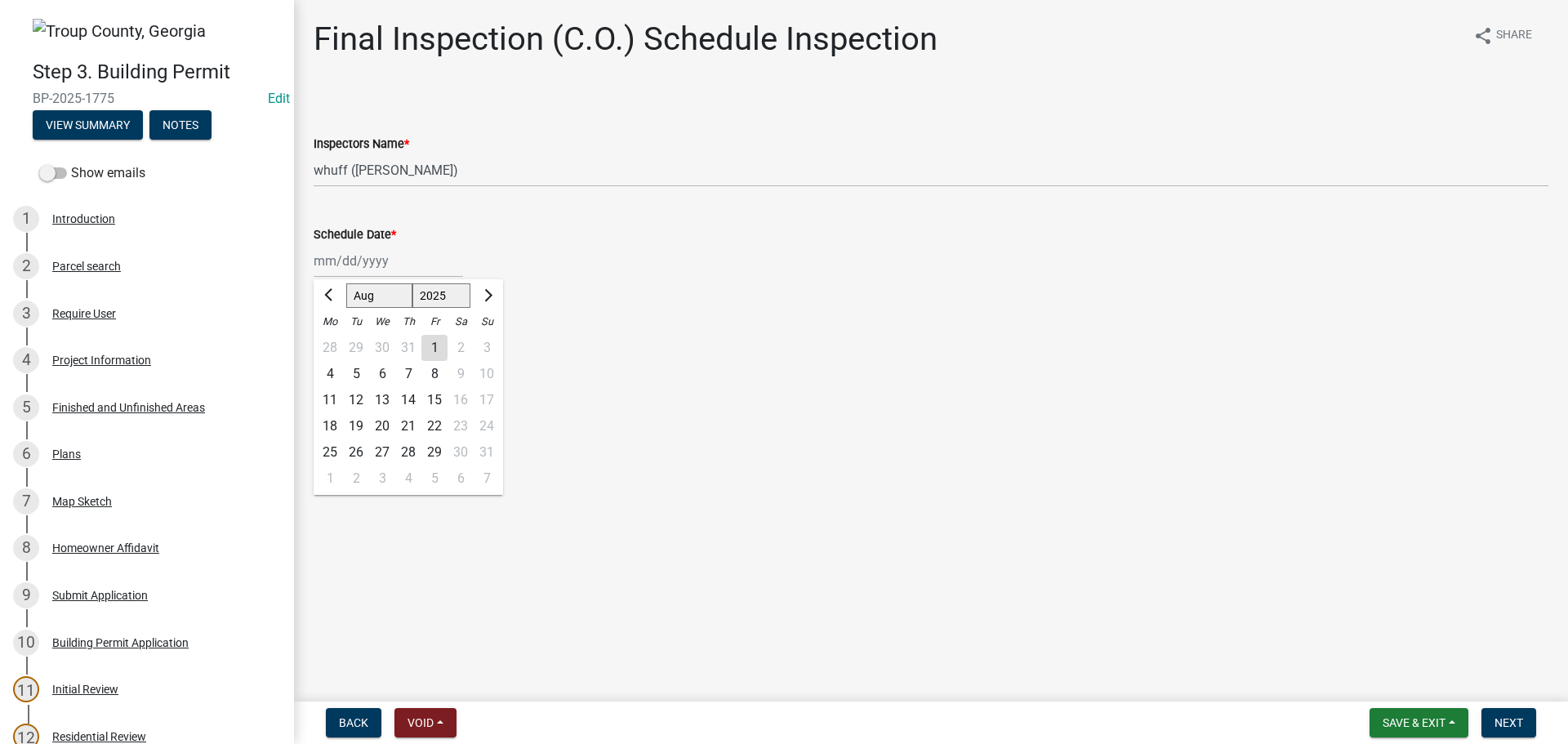
click at [385, 452] on div "27" at bounding box center [383, 453] width 26 height 26
type input "[DATE]"
click at [782, 397] on main "Final Inspection (C.O.) Schedule Inspection share Share Inspectors Name * Selec…" at bounding box center [931, 347] width 1274 height 695
click at [935, 354] on main "Final Inspection (C.O.) Schedule Inspection share Share Inspectors Name * Selec…" at bounding box center [931, 347] width 1274 height 695
drag, startPoint x: 1440, startPoint y: 473, endPoint x: 1478, endPoint y: 509, distance: 52.3
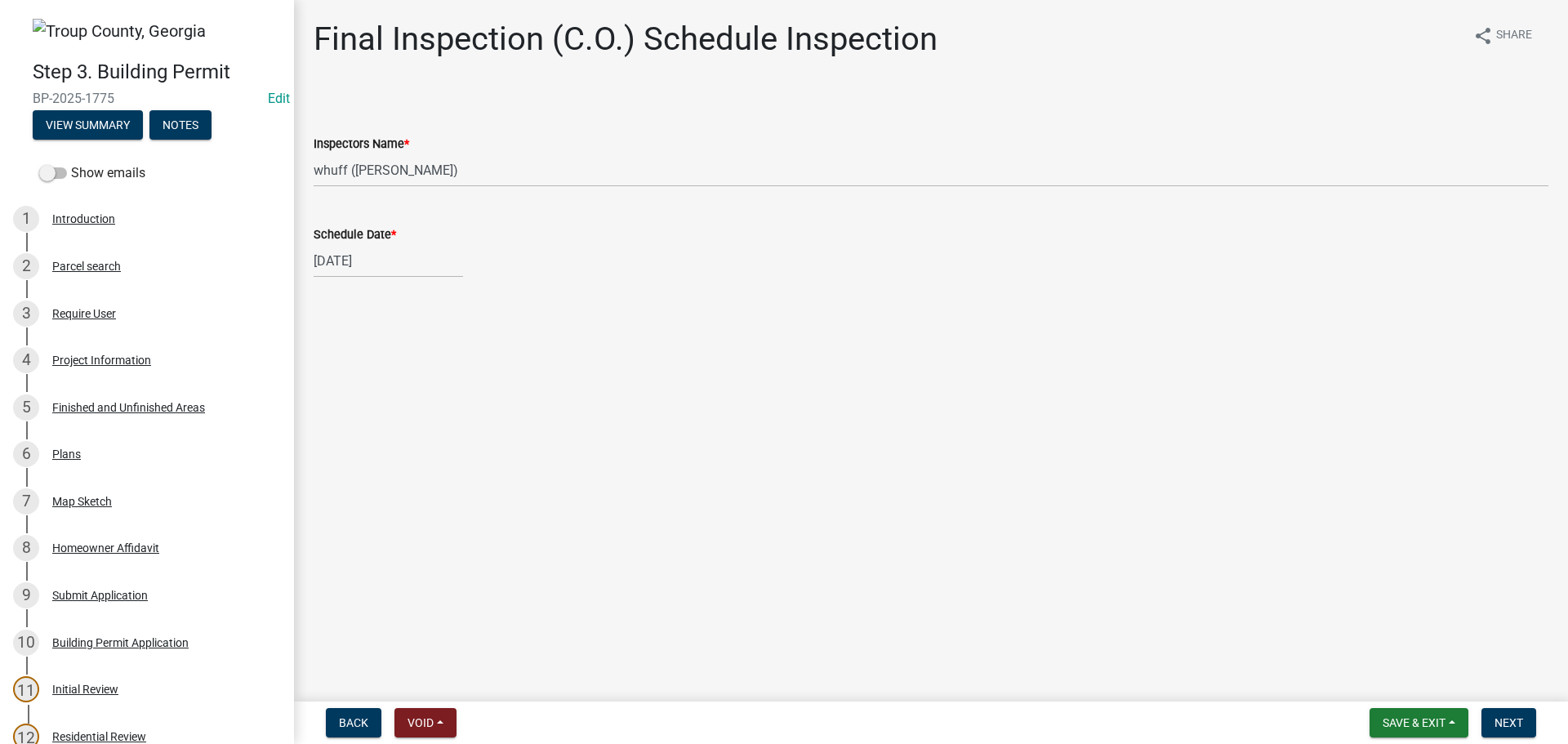
click at [1440, 474] on main "Final Inspection (C.O.) Schedule Inspection share Share Inspectors Name * Selec…" at bounding box center [931, 347] width 1274 height 695
click at [1501, 719] on span "Next" at bounding box center [1508, 722] width 29 height 13
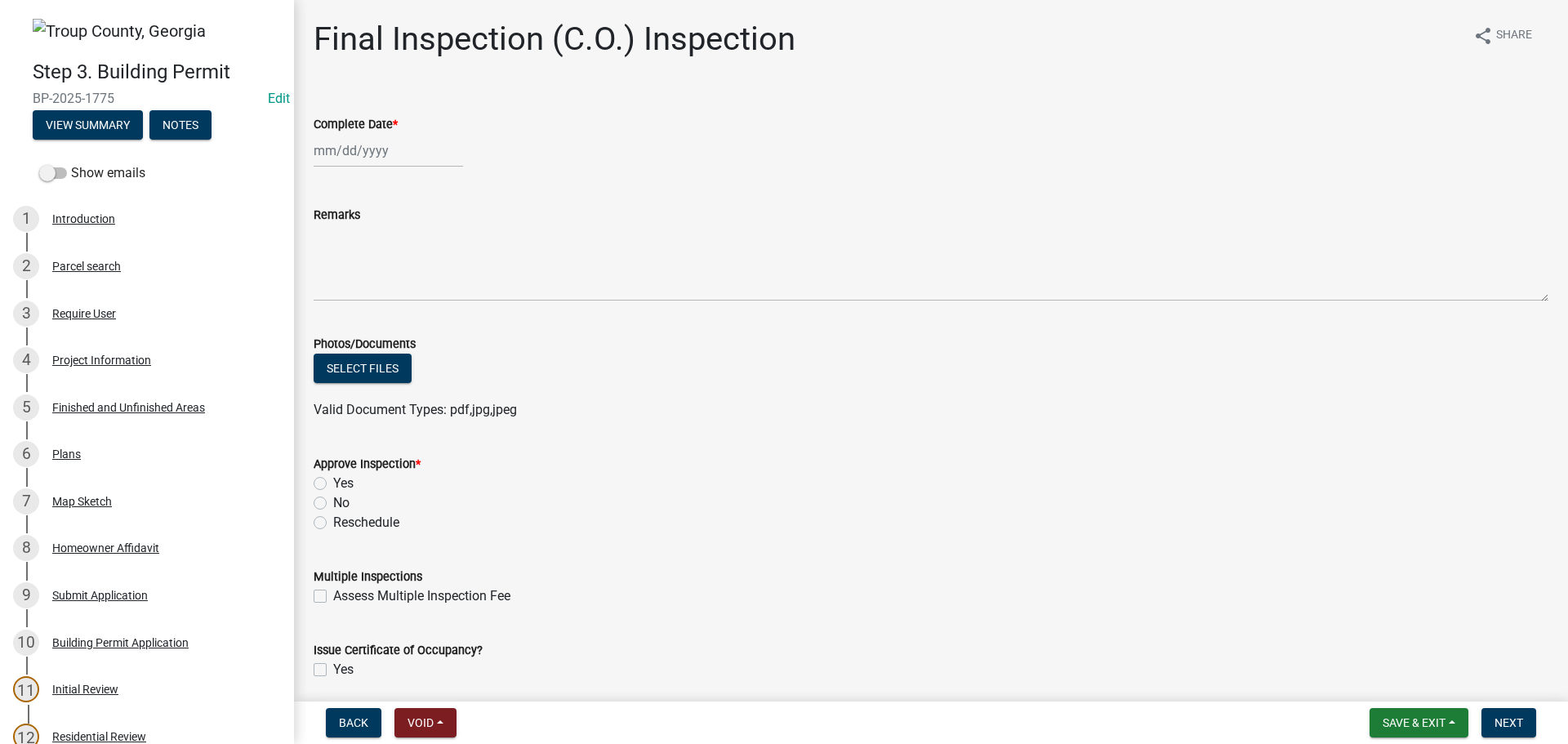
click at [374, 153] on div at bounding box center [388, 151] width 150 height 33
select select "9"
select select "2025"
click at [439, 261] on div "12" at bounding box center [434, 263] width 26 height 26
type input "[DATE]"
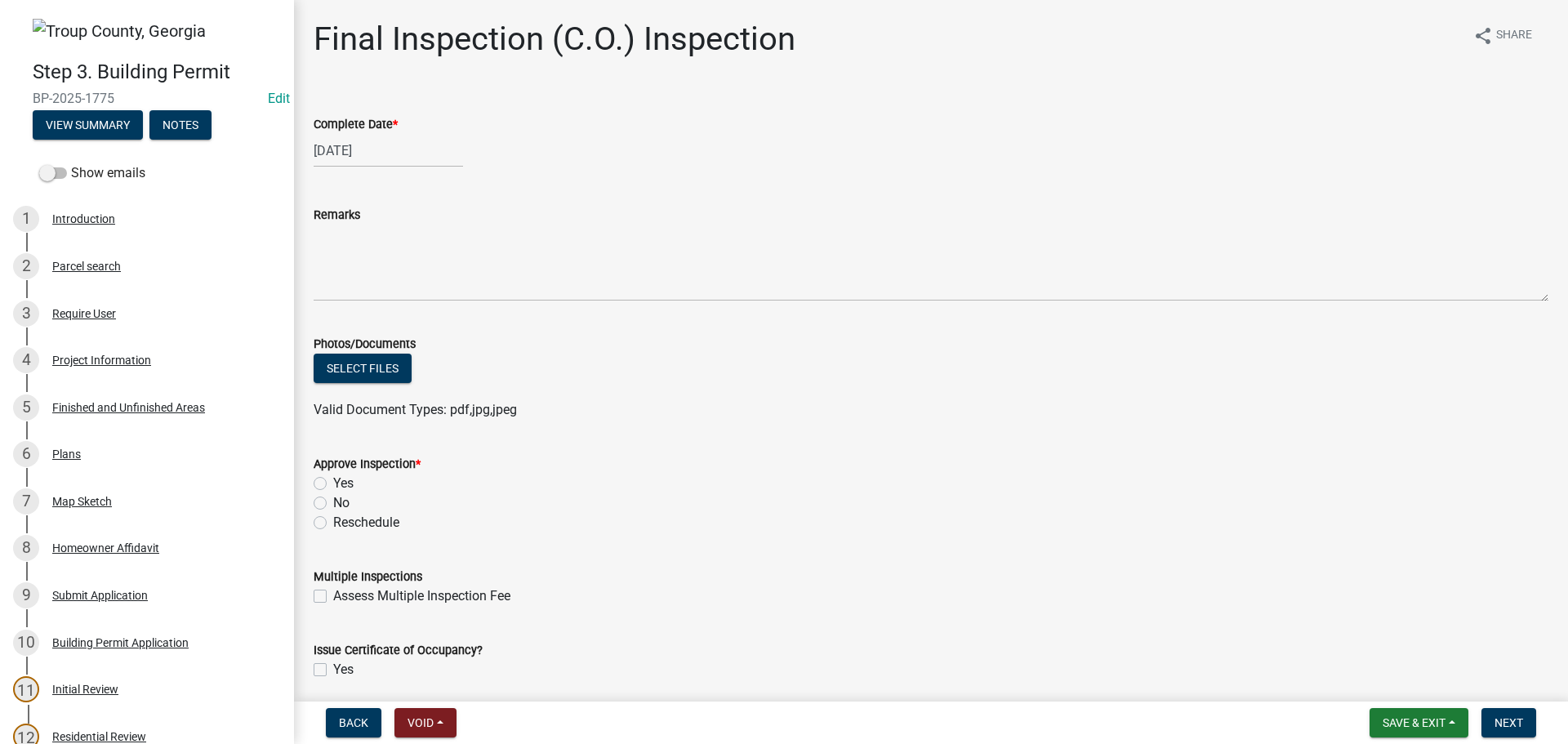
click at [334, 480] on label "Yes" at bounding box center [343, 483] width 20 height 19
click at [334, 480] on input "Yes" at bounding box center [339, 479] width 11 height 11
radio input "true"
click at [897, 468] on div "Approve Inspection *" at bounding box center [931, 464] width 1235 height 19
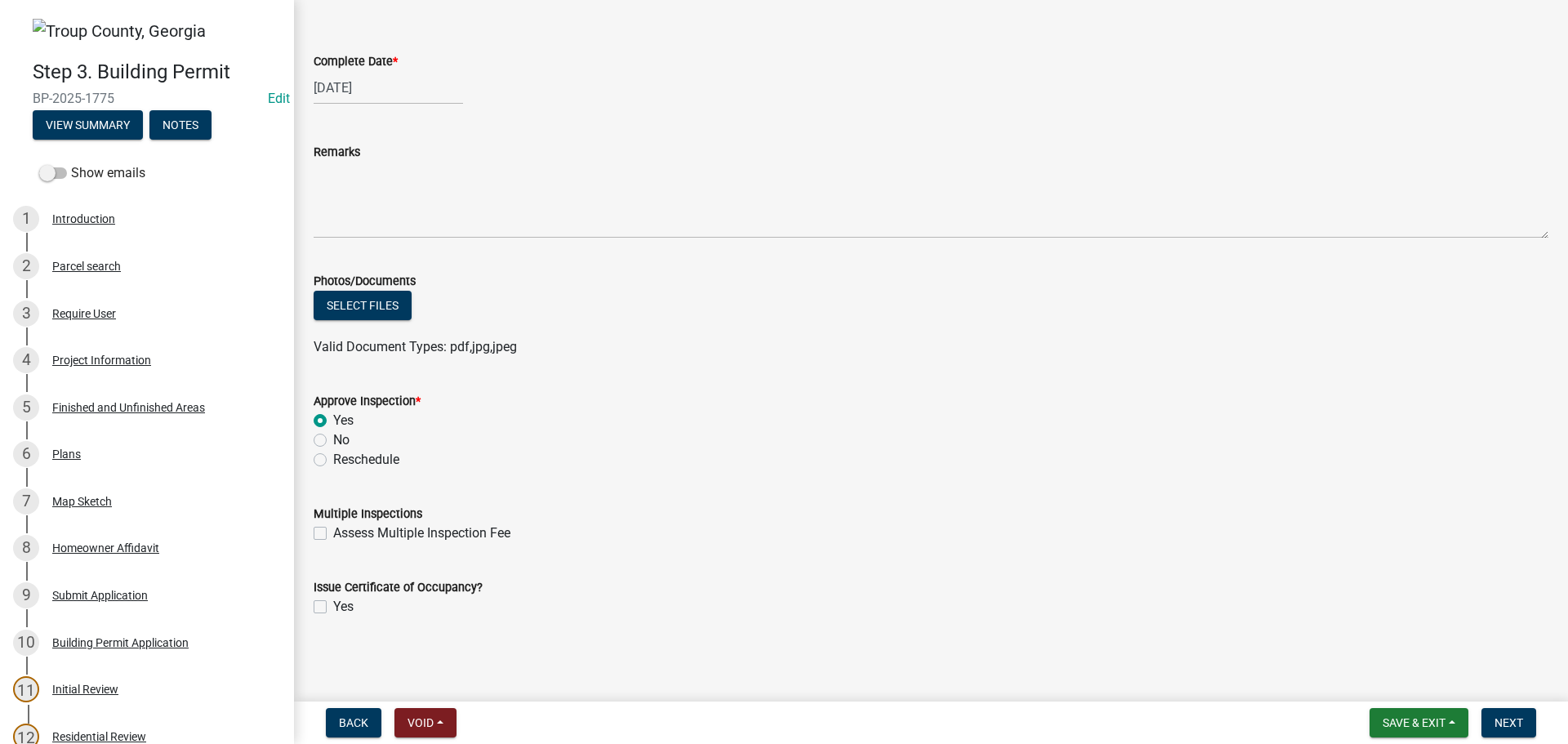
click at [1001, 416] on div "Yes" at bounding box center [931, 420] width 1235 height 19
click at [1496, 719] on span "Next" at bounding box center [1508, 722] width 29 height 13
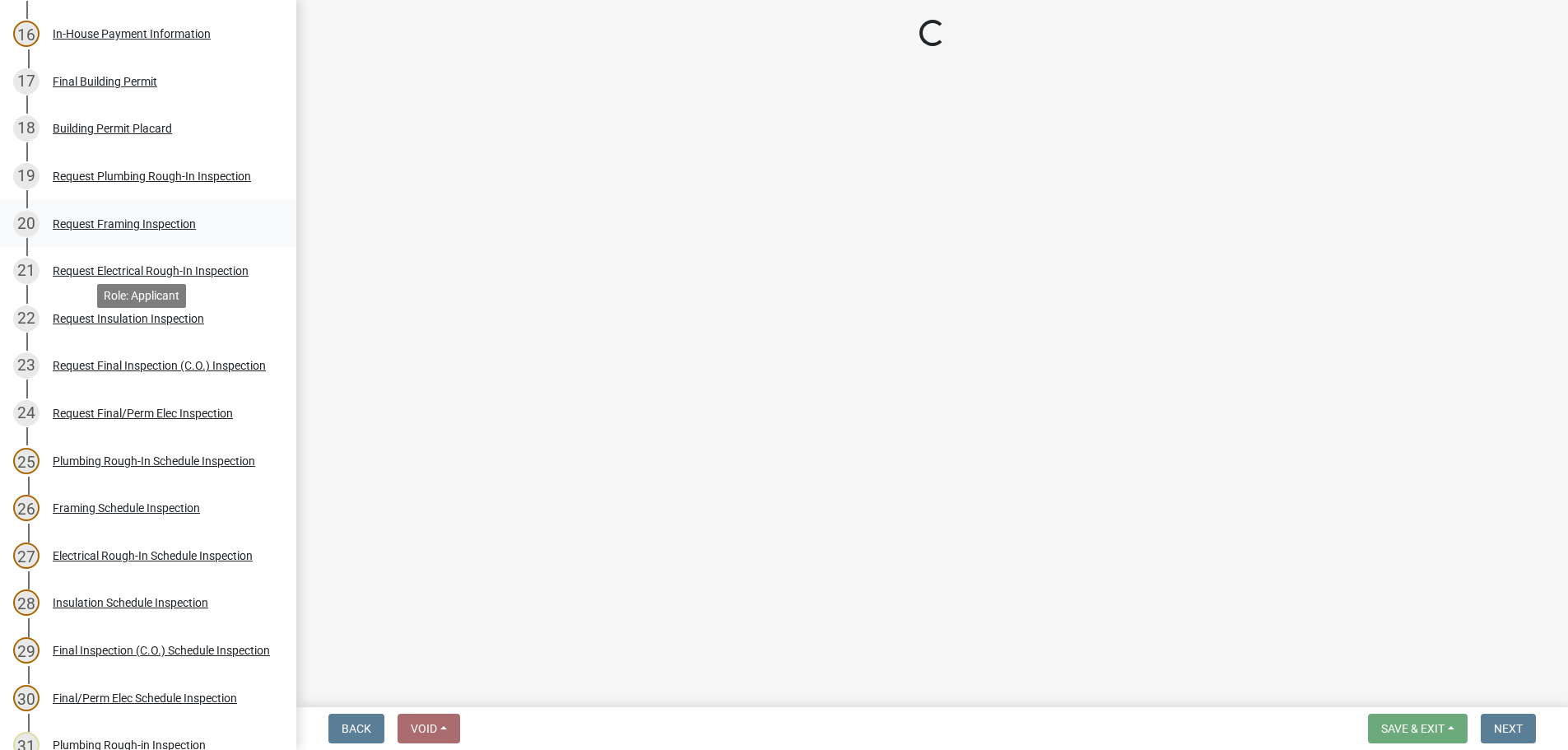
scroll to position [860, 0]
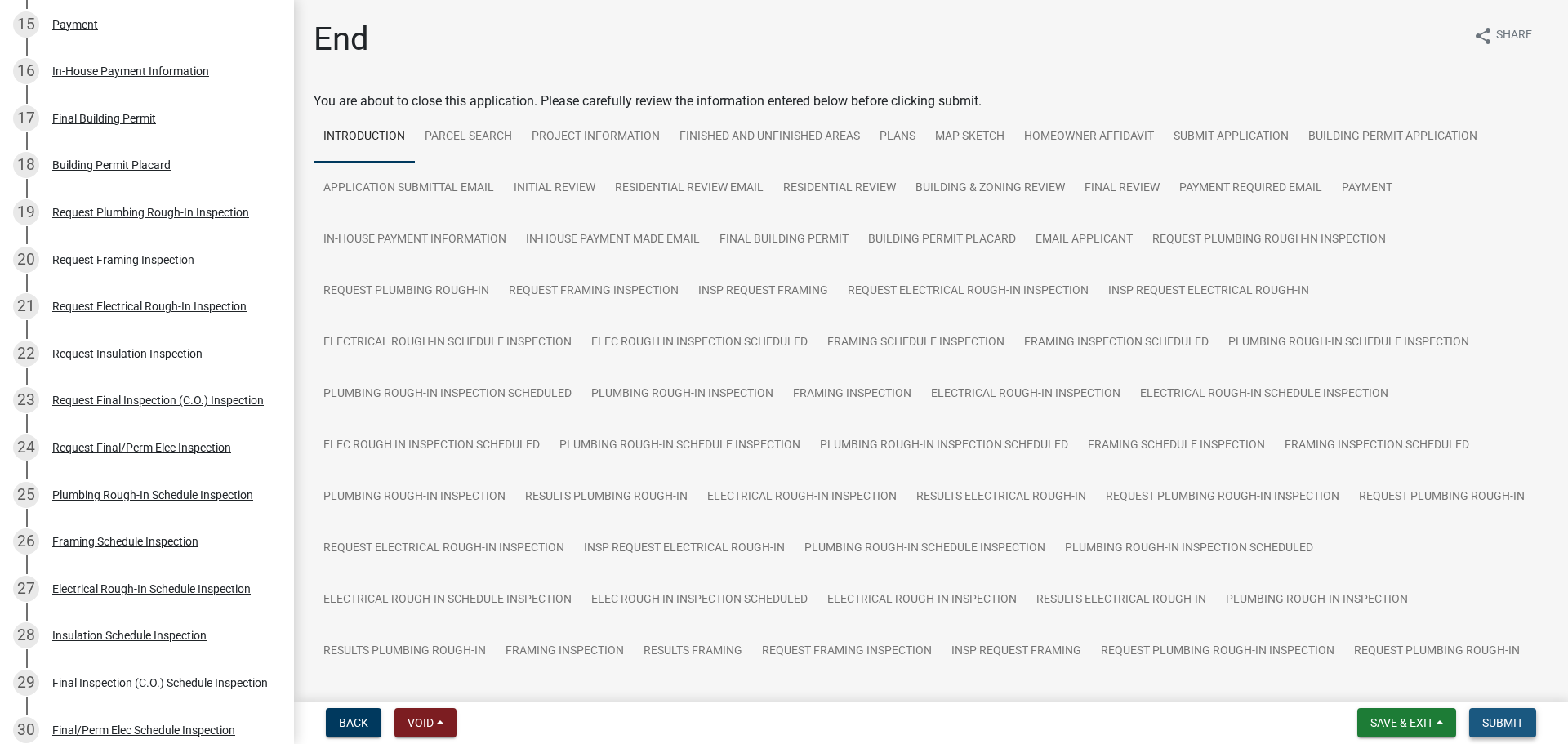
click at [1514, 719] on span "Submit" at bounding box center [1502, 722] width 41 height 13
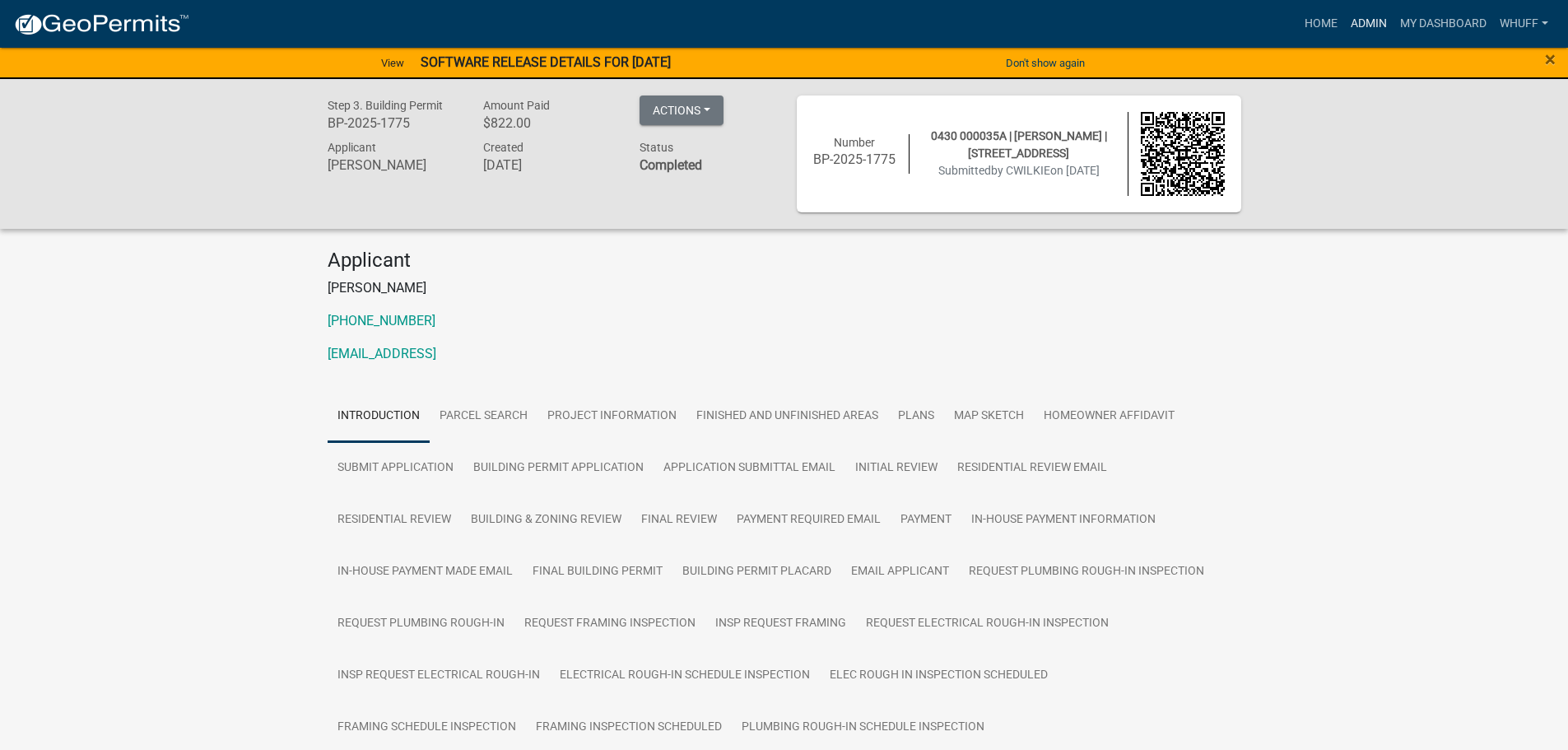
click at [1373, 20] on link "Admin" at bounding box center [1369, 23] width 49 height 31
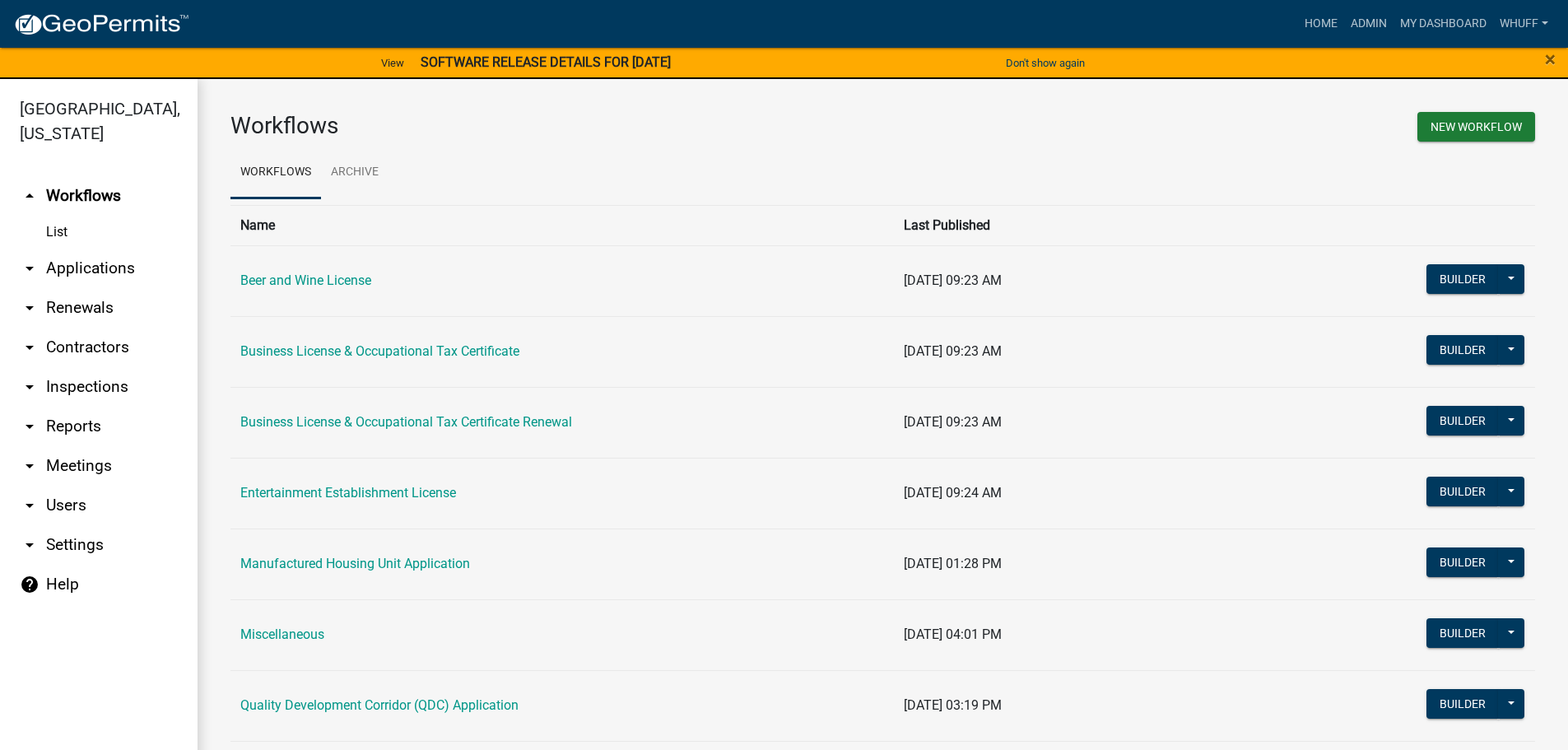
click at [91, 249] on link "arrow_drop_down Applications" at bounding box center [99, 268] width 198 height 40
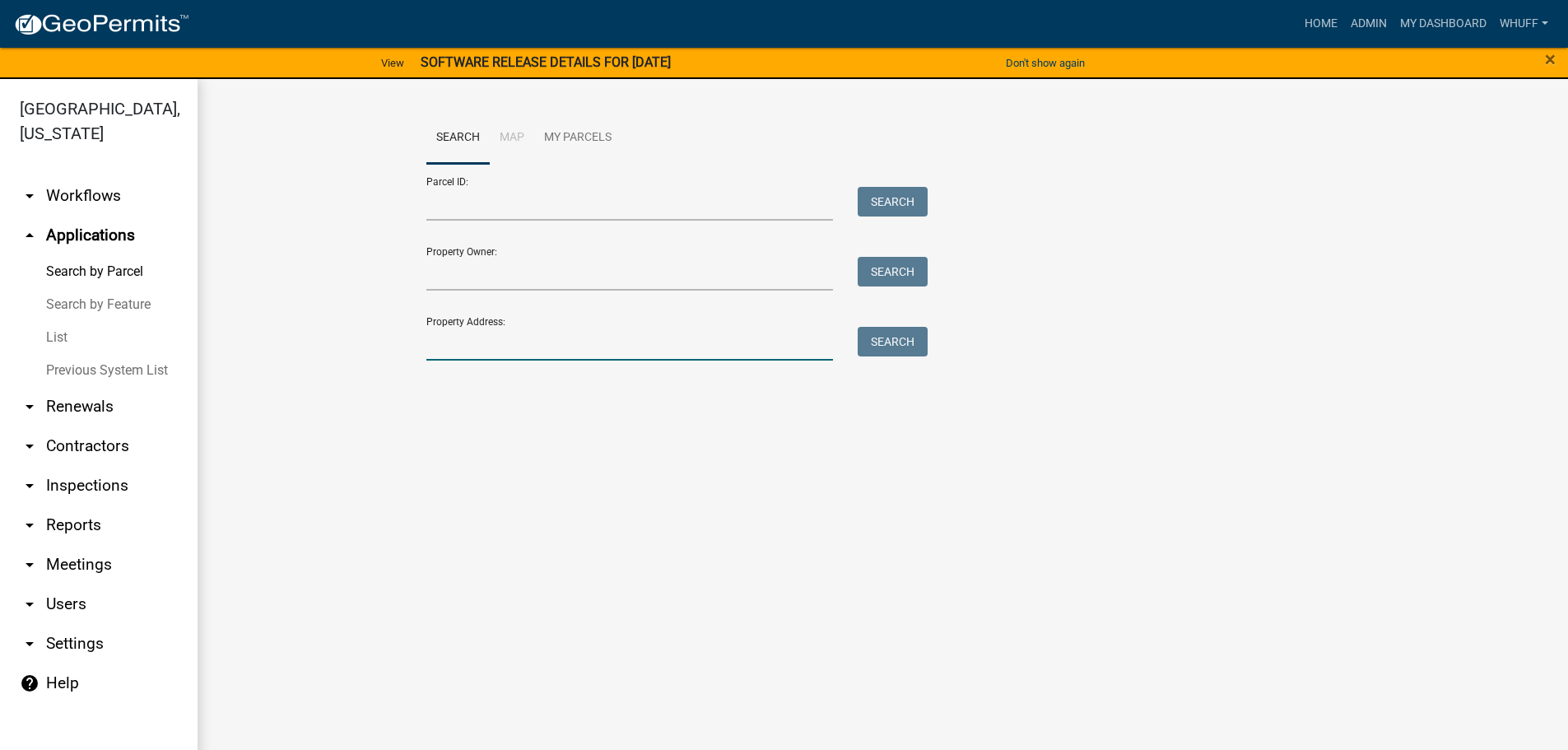
click at [510, 338] on input "Property Address:" at bounding box center [630, 343] width 408 height 34
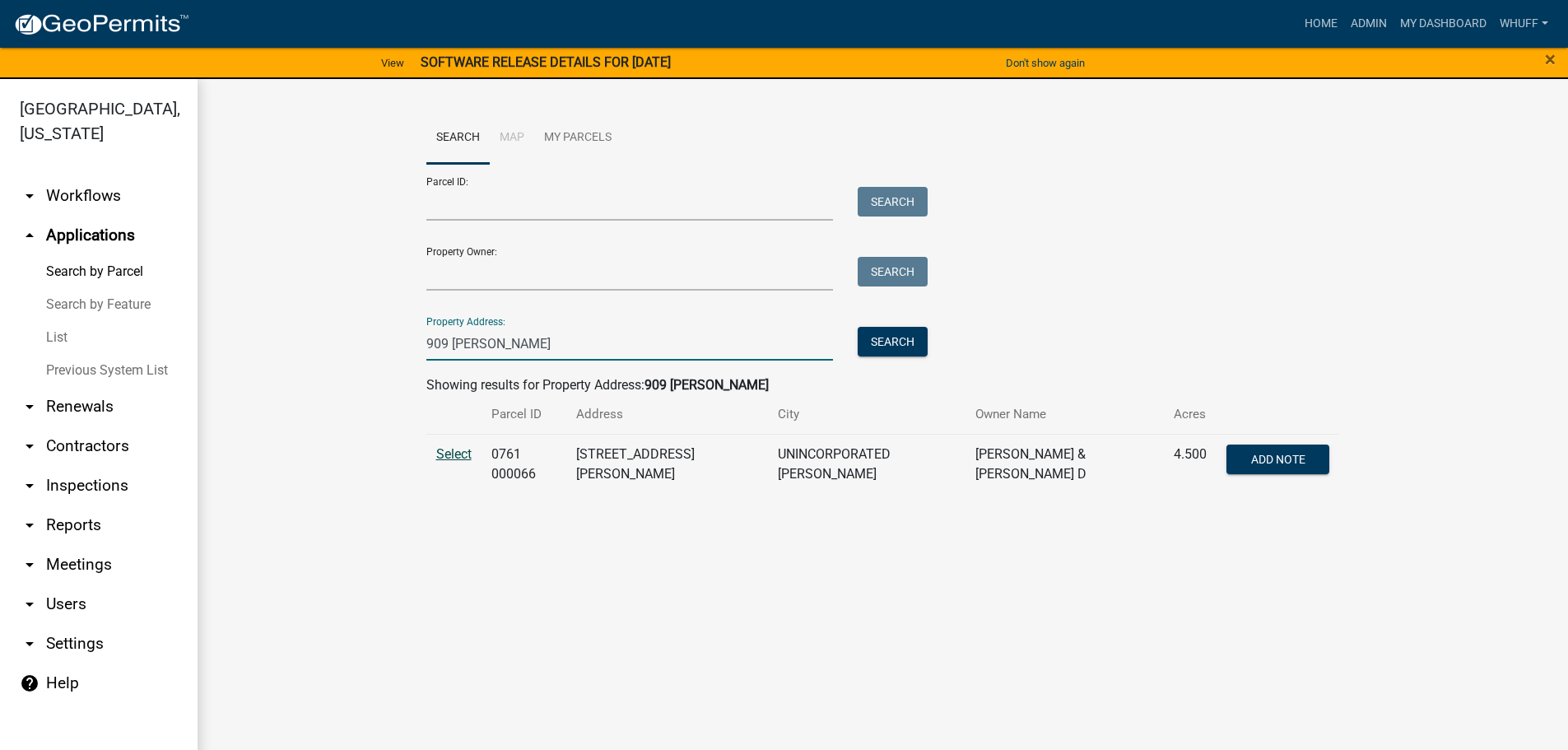
type input "909 [PERSON_NAME]"
click at [457, 450] on span "Select" at bounding box center [454, 454] width 35 height 16
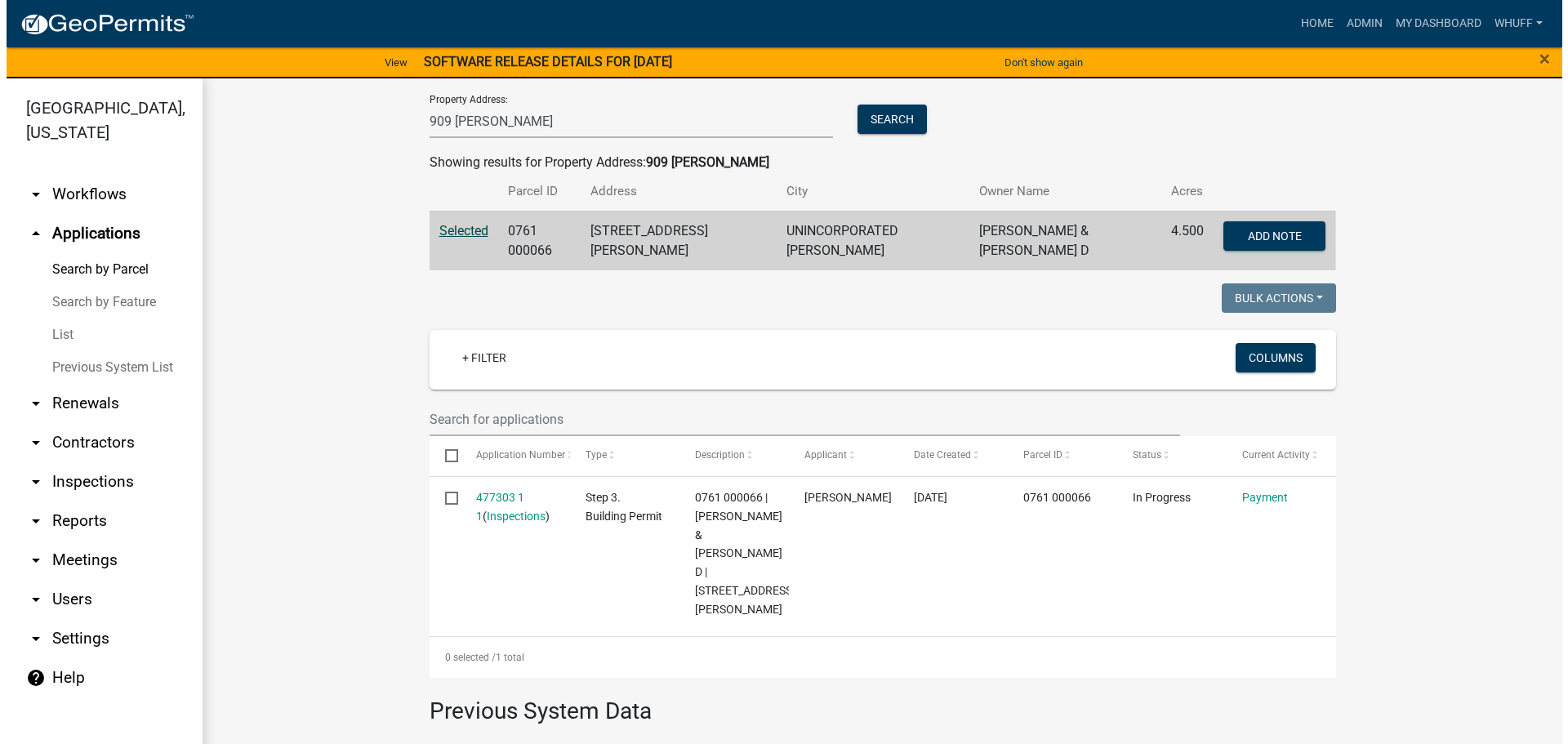
scroll to position [245, 0]
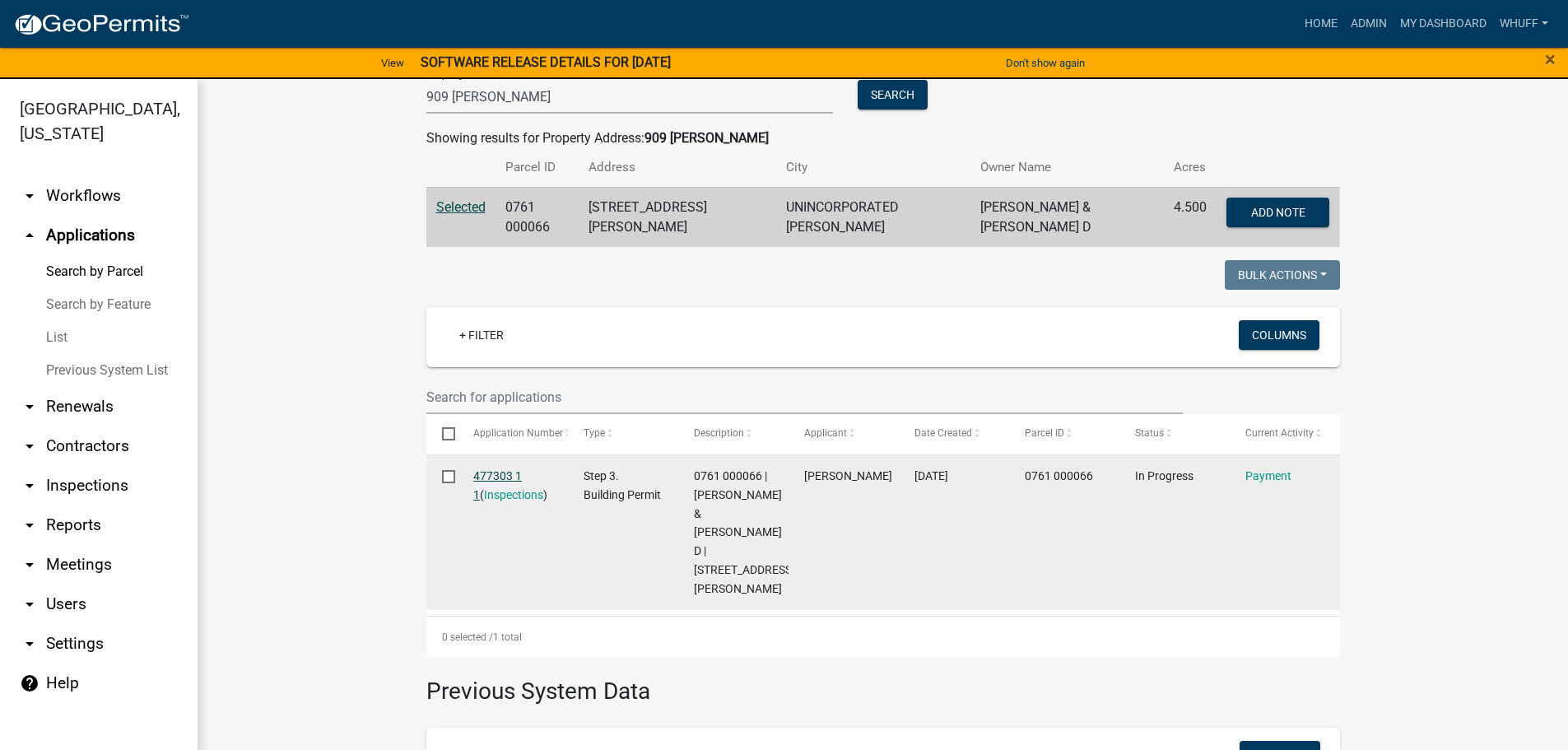
click at [484, 469] on link "477303 1 1" at bounding box center [497, 485] width 49 height 32
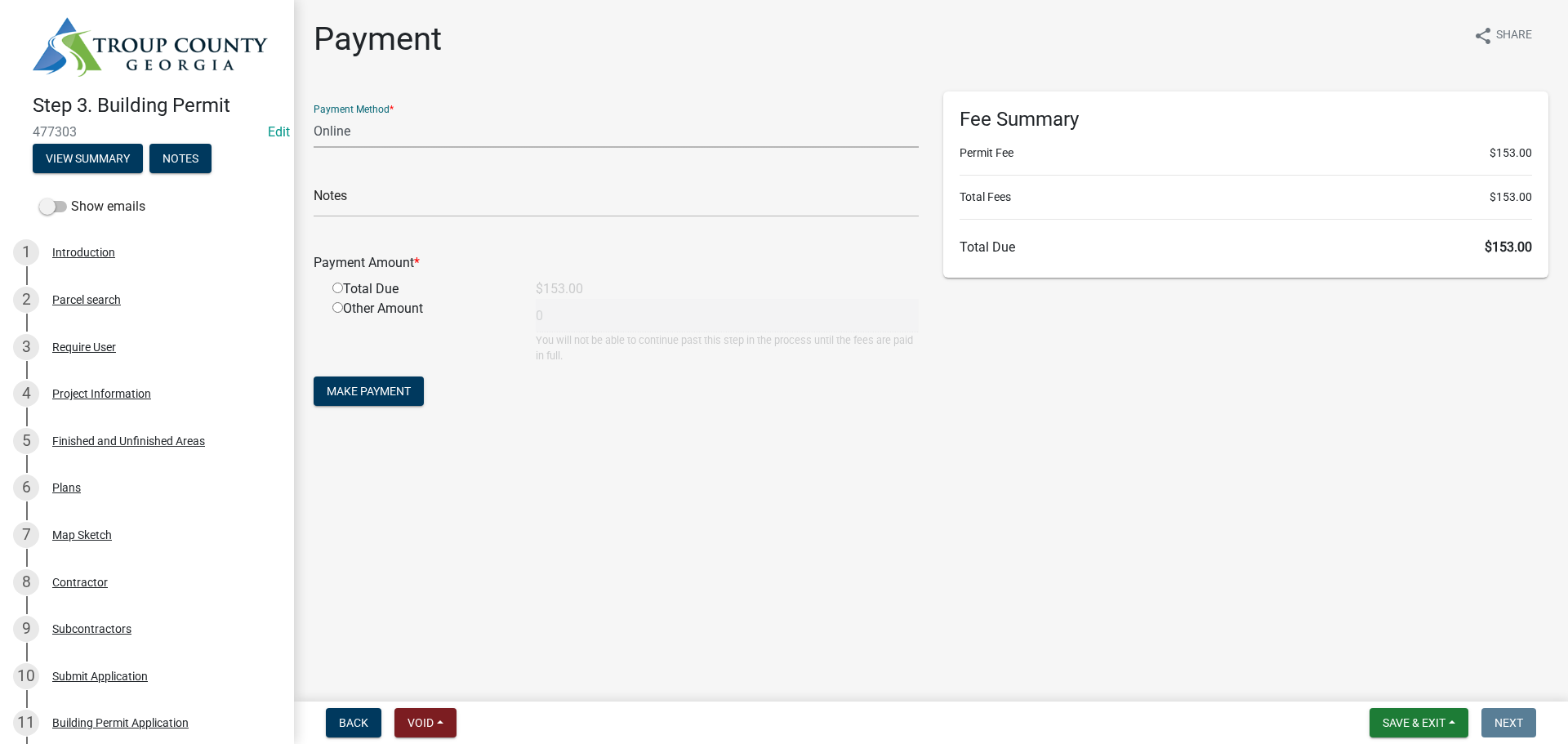
click at [348, 135] on select "Credit Card POS Check Cash Online" at bounding box center [615, 131] width 605 height 33
select select "2: 1"
click at [313, 115] on select "Credit Card POS Check Cash Online" at bounding box center [615, 131] width 605 height 33
click at [339, 286] on input "radio" at bounding box center [338, 288] width 11 height 11
radio input "true"
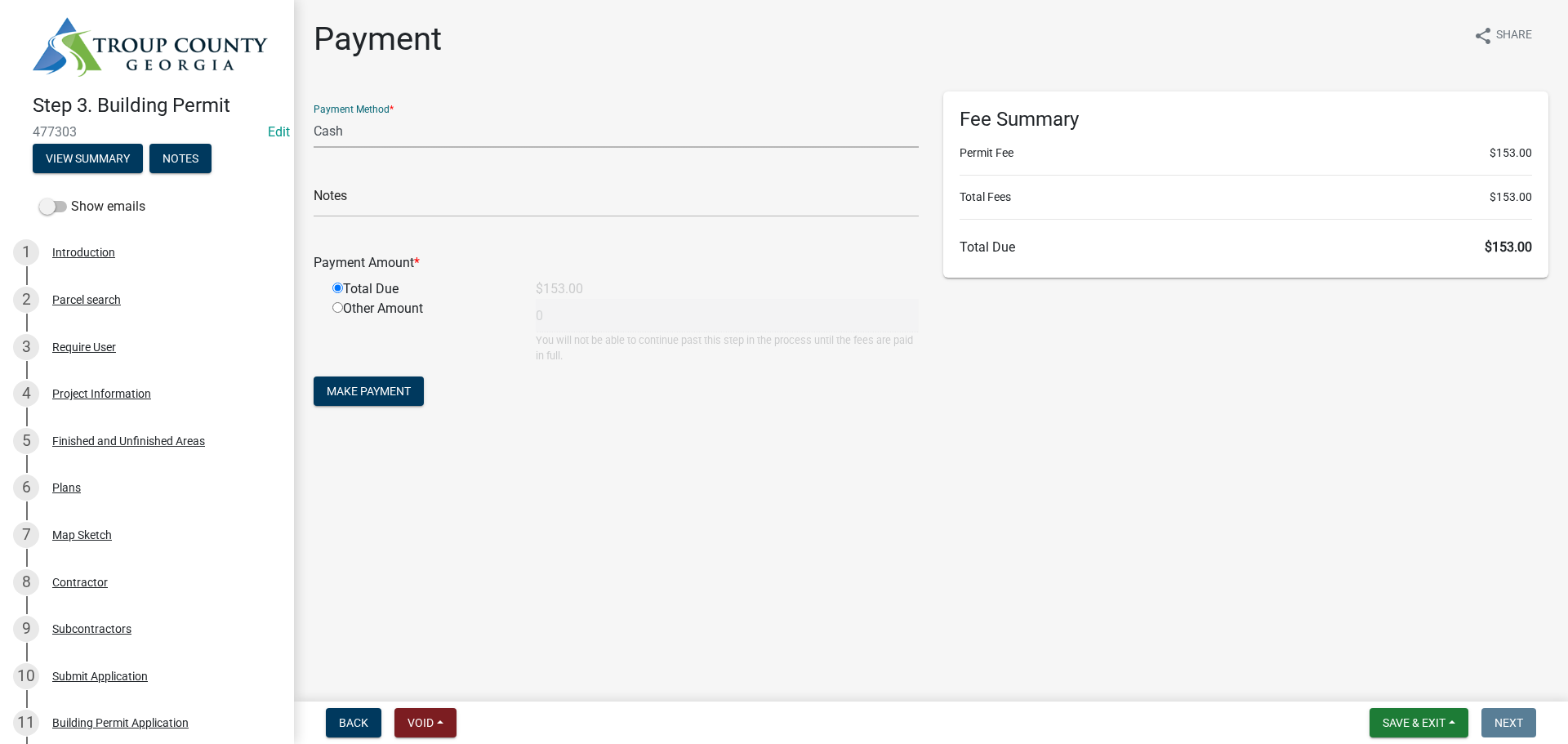
type input "153"
click at [500, 400] on form "Payment Method * Credit Card POS Check Cash Online Notes Payment Amount * Total…" at bounding box center [615, 250] width 605 height 319
click at [388, 389] on span "Make Payment" at bounding box center [369, 390] width 84 height 13
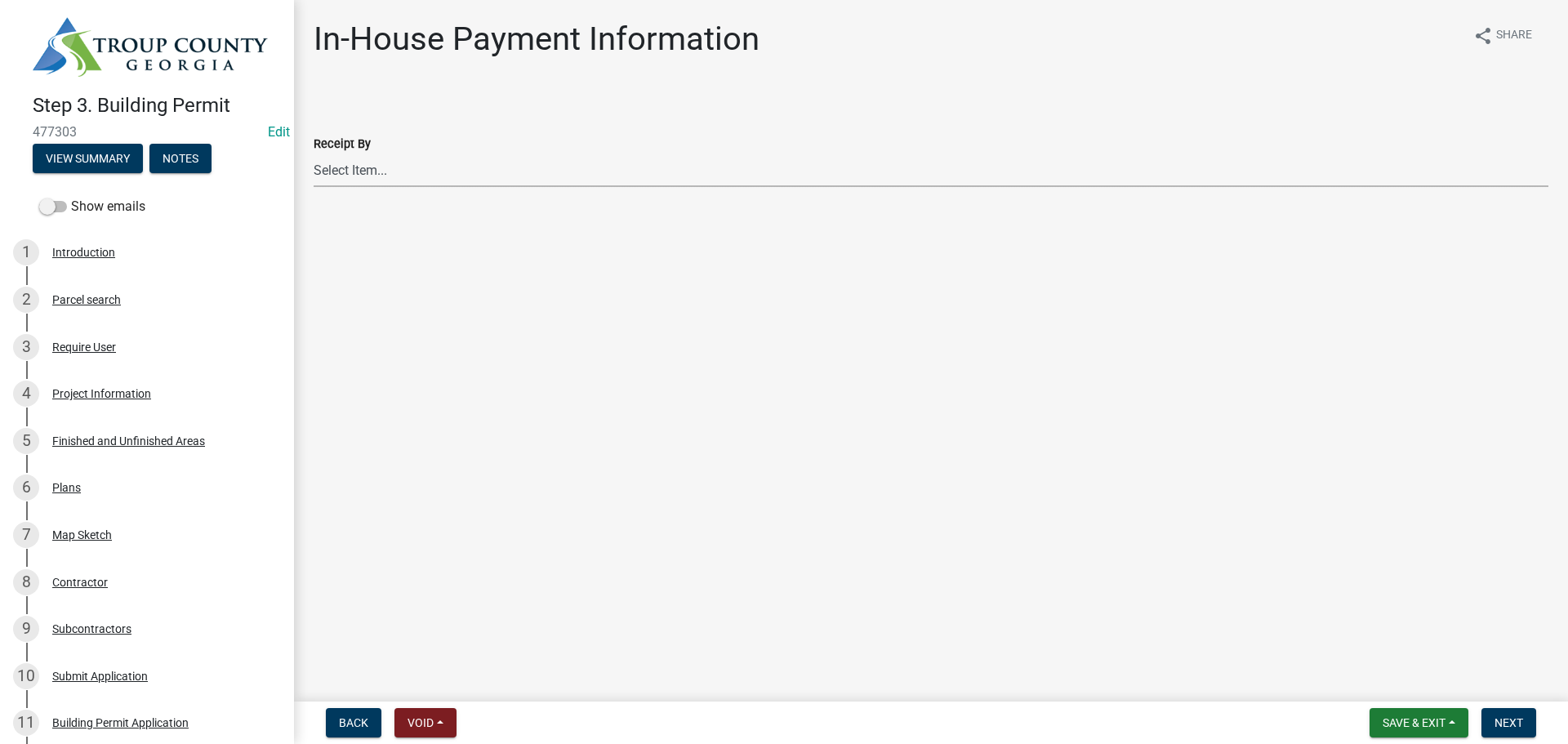
click at [354, 165] on select "Select Item... [PERSON_NAME] [PERSON_NAME] [PERSON_NAME] [PERSON_NAME]" at bounding box center [931, 170] width 1235 height 33
click at [313, 153] on select "Select Item... [PERSON_NAME] [PERSON_NAME] [PERSON_NAME] [PERSON_NAME]" at bounding box center [931, 170] width 1235 height 33
select select "4b424303-c7cc-4c62-bc62-fcf32e50628b"
drag, startPoint x: 710, startPoint y: 469, endPoint x: 932, endPoint y: 426, distance: 226.1
click at [765, 463] on main "In-House Payment Information share Share Receipt By Select Item... [PERSON_NAME…" at bounding box center [931, 347] width 1274 height 695
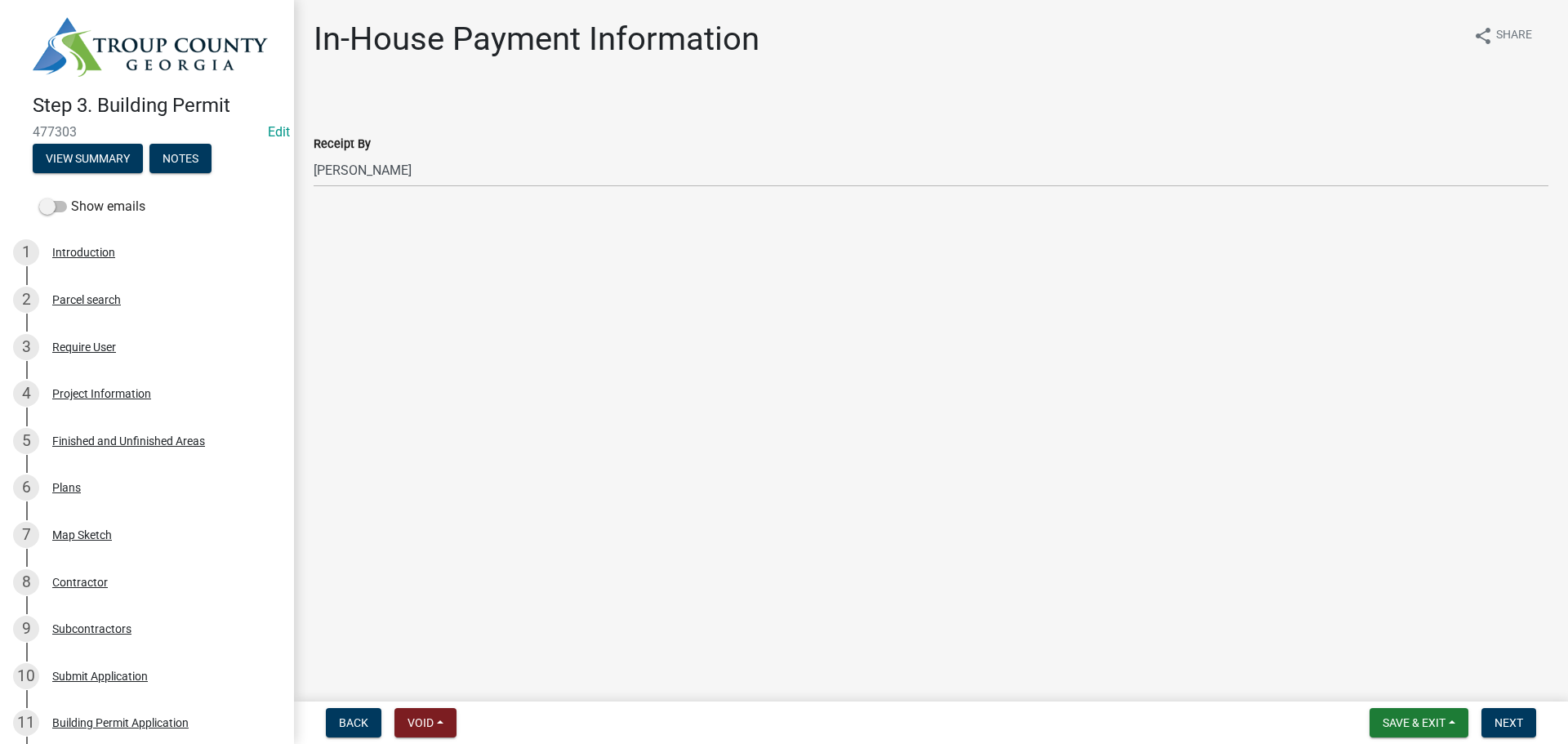
drag, startPoint x: 1031, startPoint y: 416, endPoint x: 1319, endPoint y: 542, distance: 314.4
click at [1047, 418] on main "In-House Payment Information share Share Receipt By Select Item... [PERSON_NAME…" at bounding box center [931, 347] width 1274 height 695
click at [1520, 729] on span "Next" at bounding box center [1508, 722] width 29 height 13
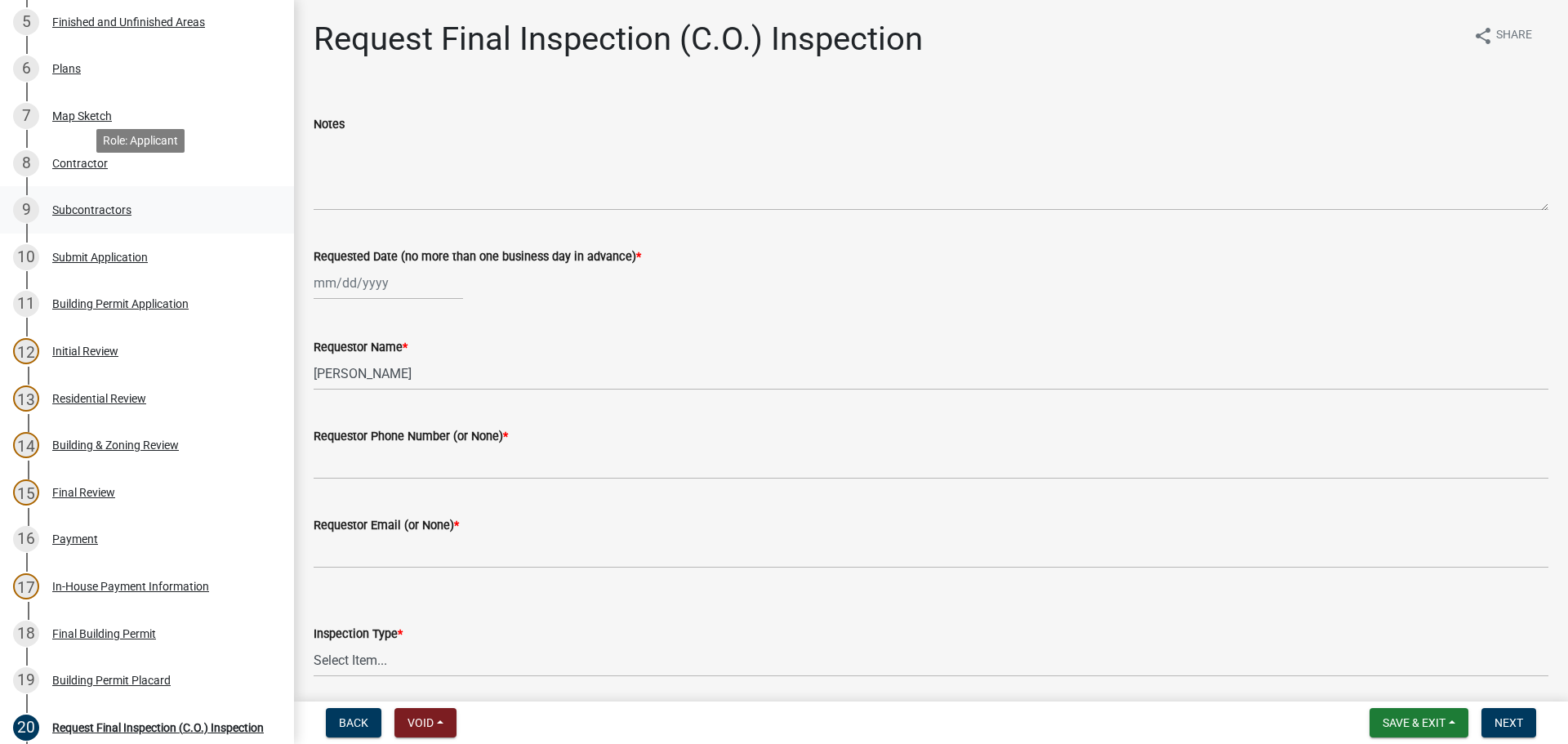
scroll to position [490, 0]
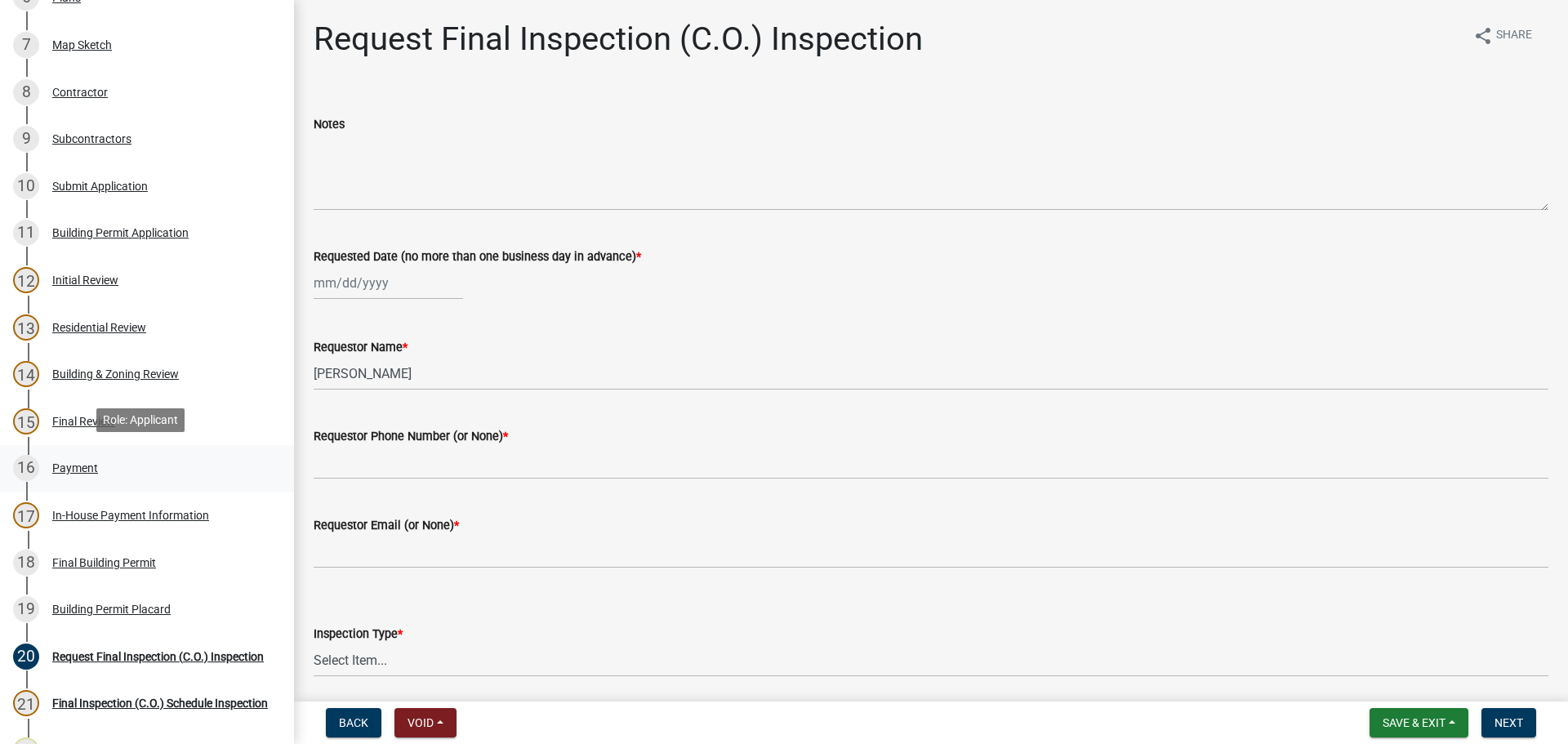
click at [67, 470] on div "Payment" at bounding box center [75, 467] width 46 height 11
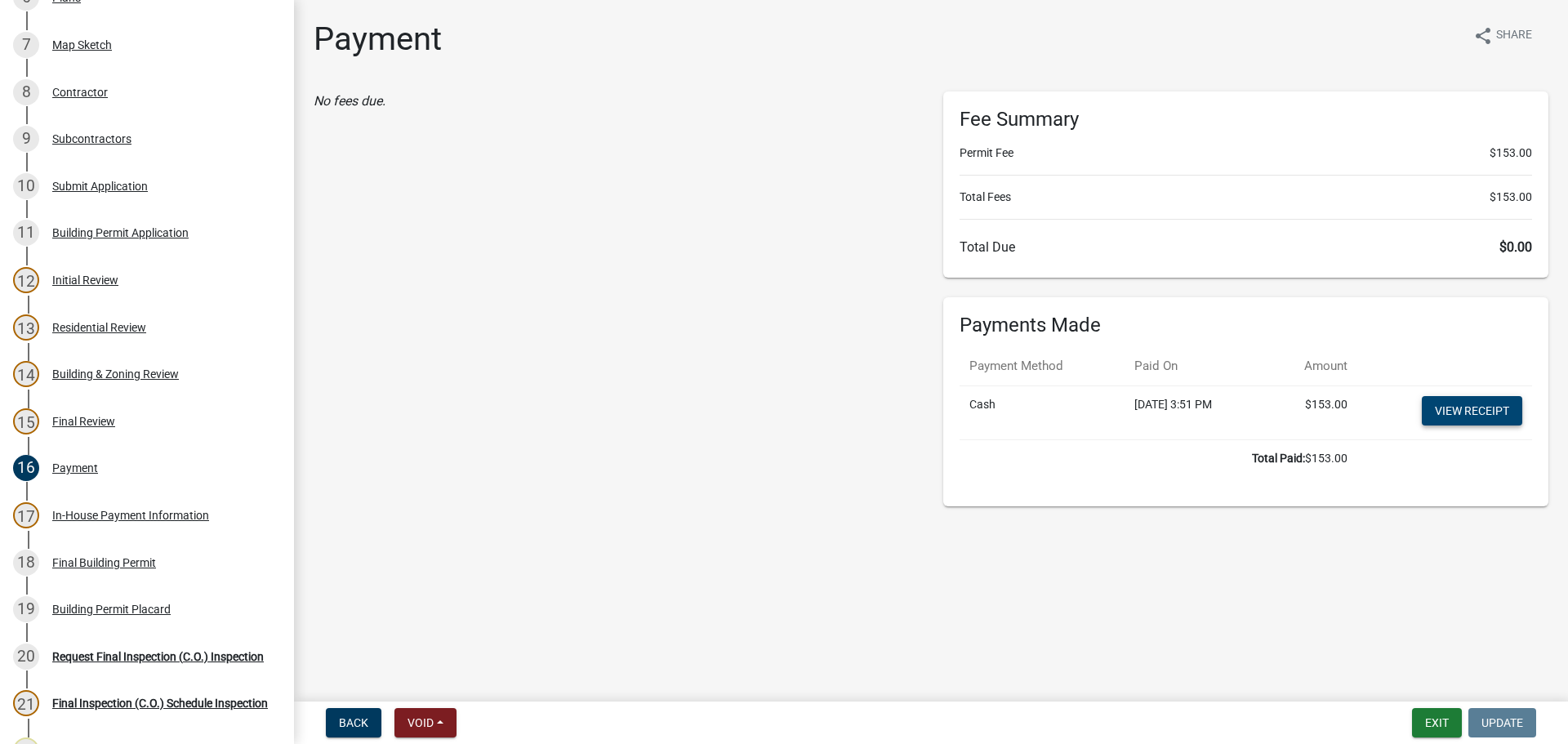
click at [1467, 399] on link "View receipt" at bounding box center [1472, 411] width 101 height 30
click at [120, 591] on link "19 Building Permit Placard" at bounding box center [147, 609] width 294 height 47
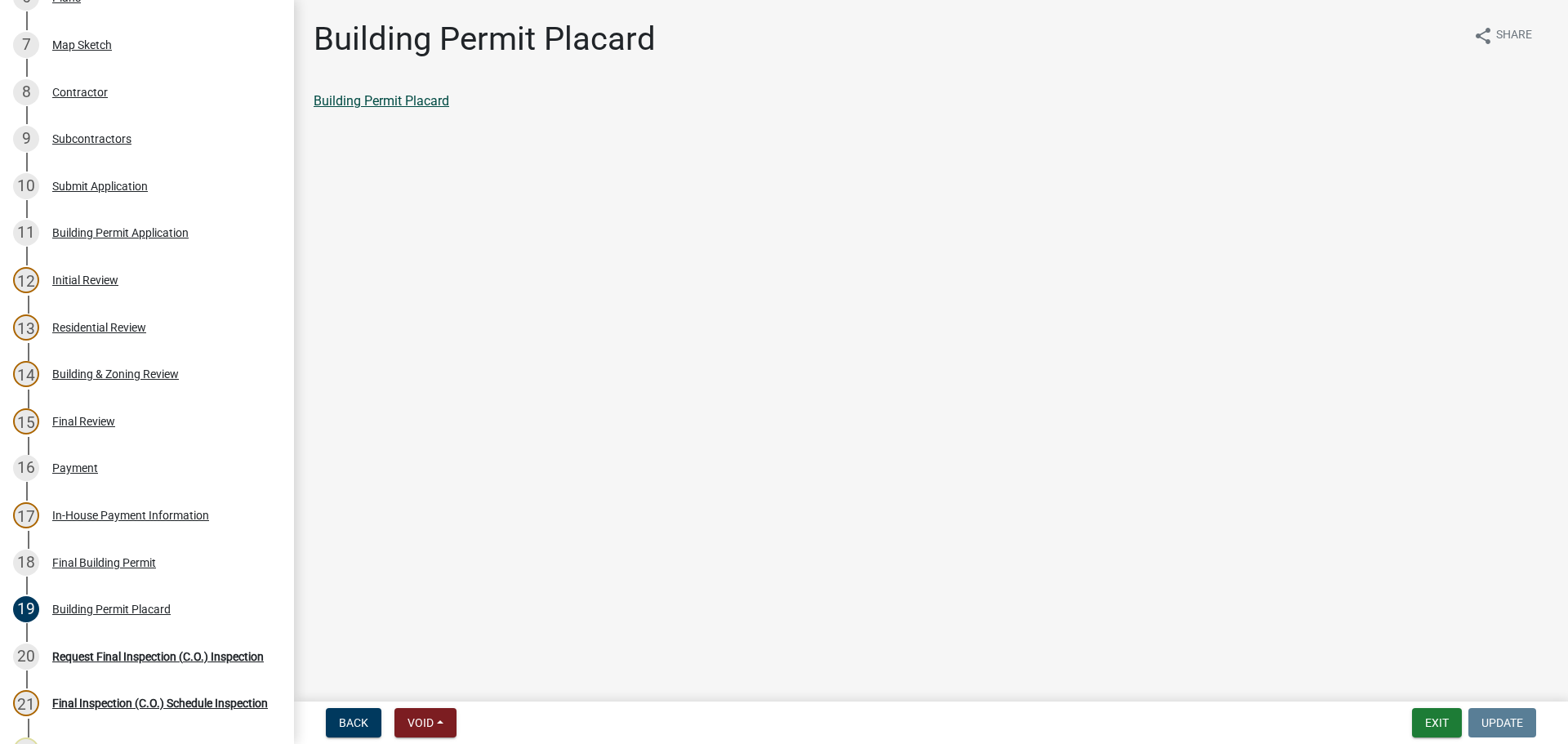
click at [419, 100] on link "Building Permit Placard" at bounding box center [381, 101] width 136 height 16
click at [123, 381] on div "14 Building & Zoning Review" at bounding box center [140, 374] width 255 height 26
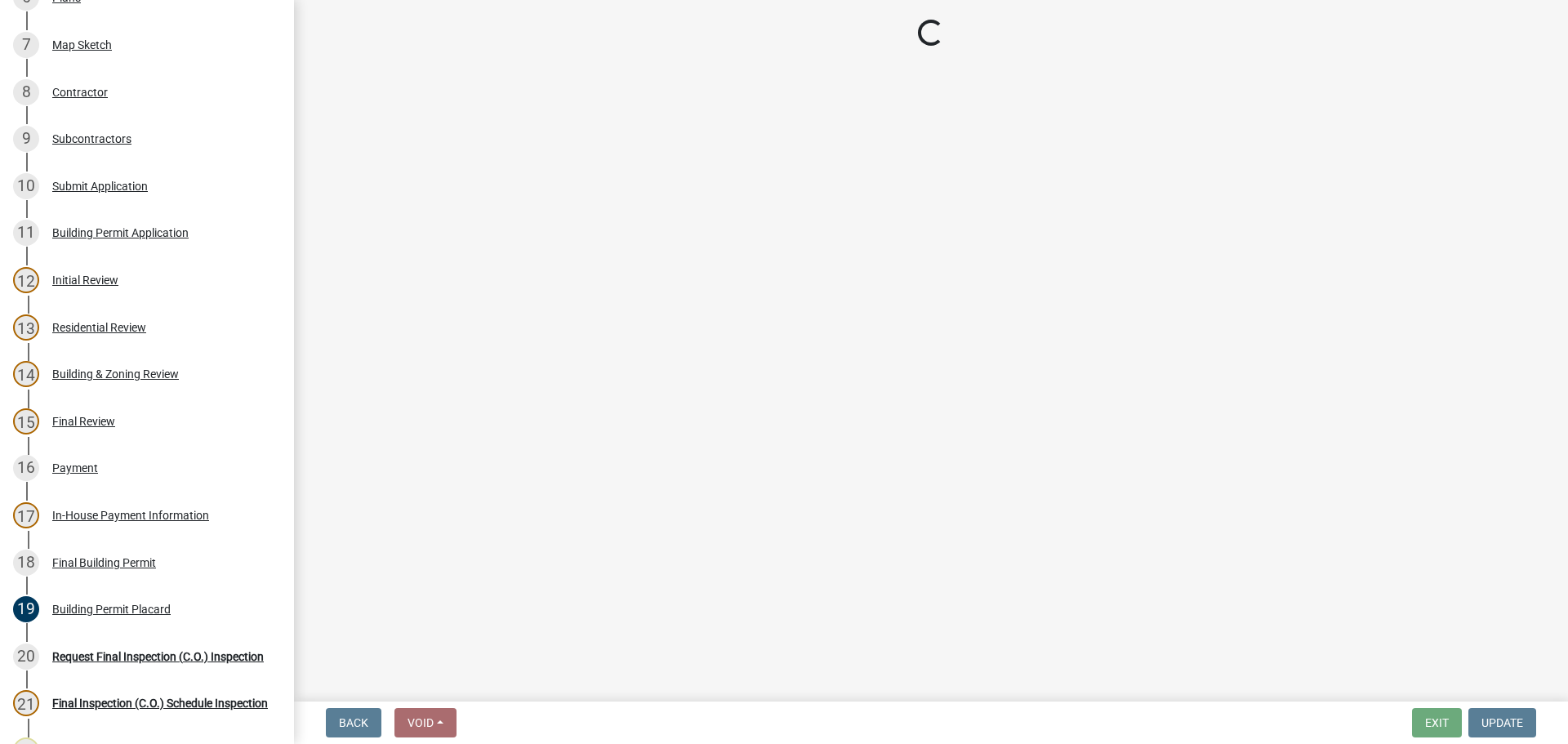
select select "2b86b0c4-e8a1-45ee-90a7-b8d4cb5b2682"
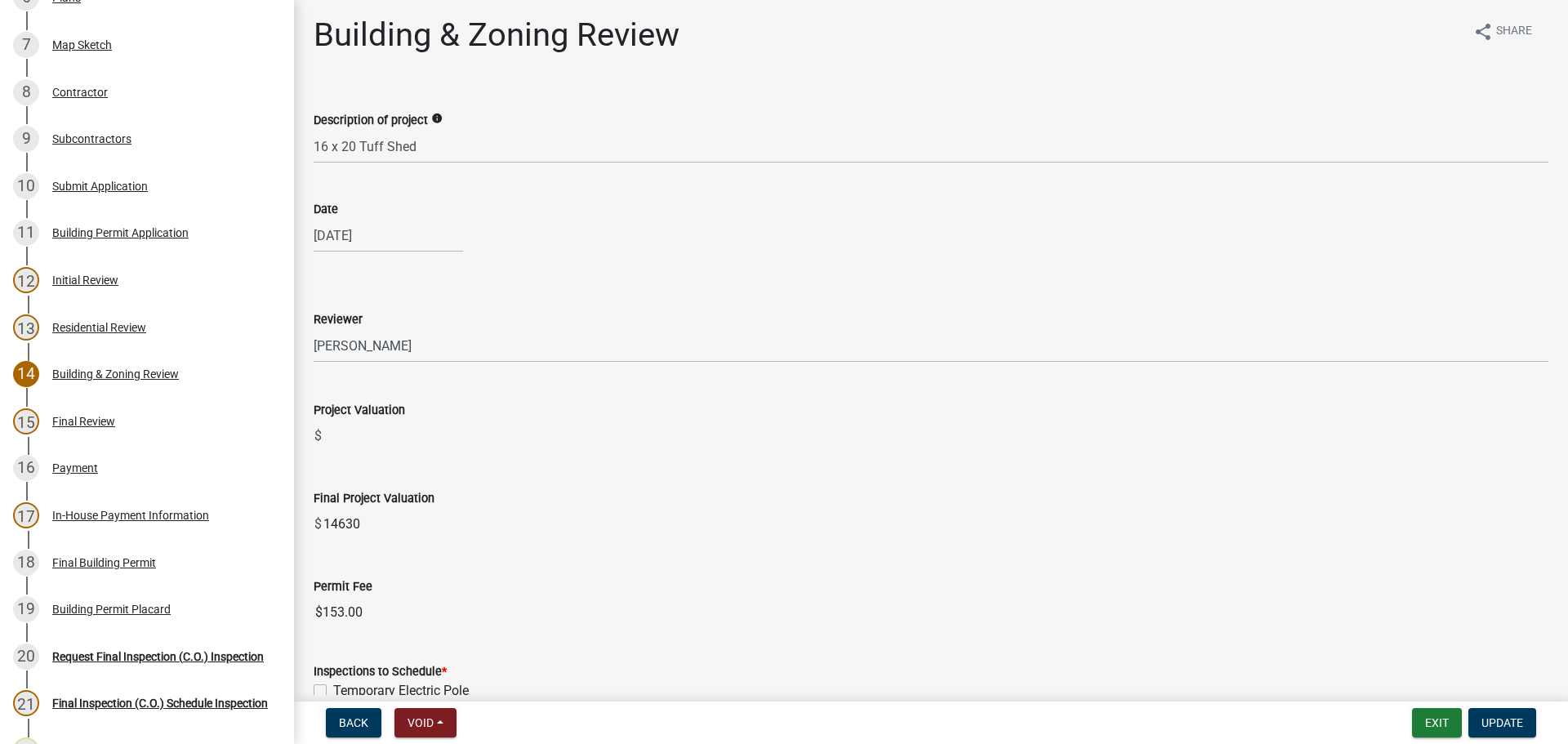
scroll to position [0, 0]
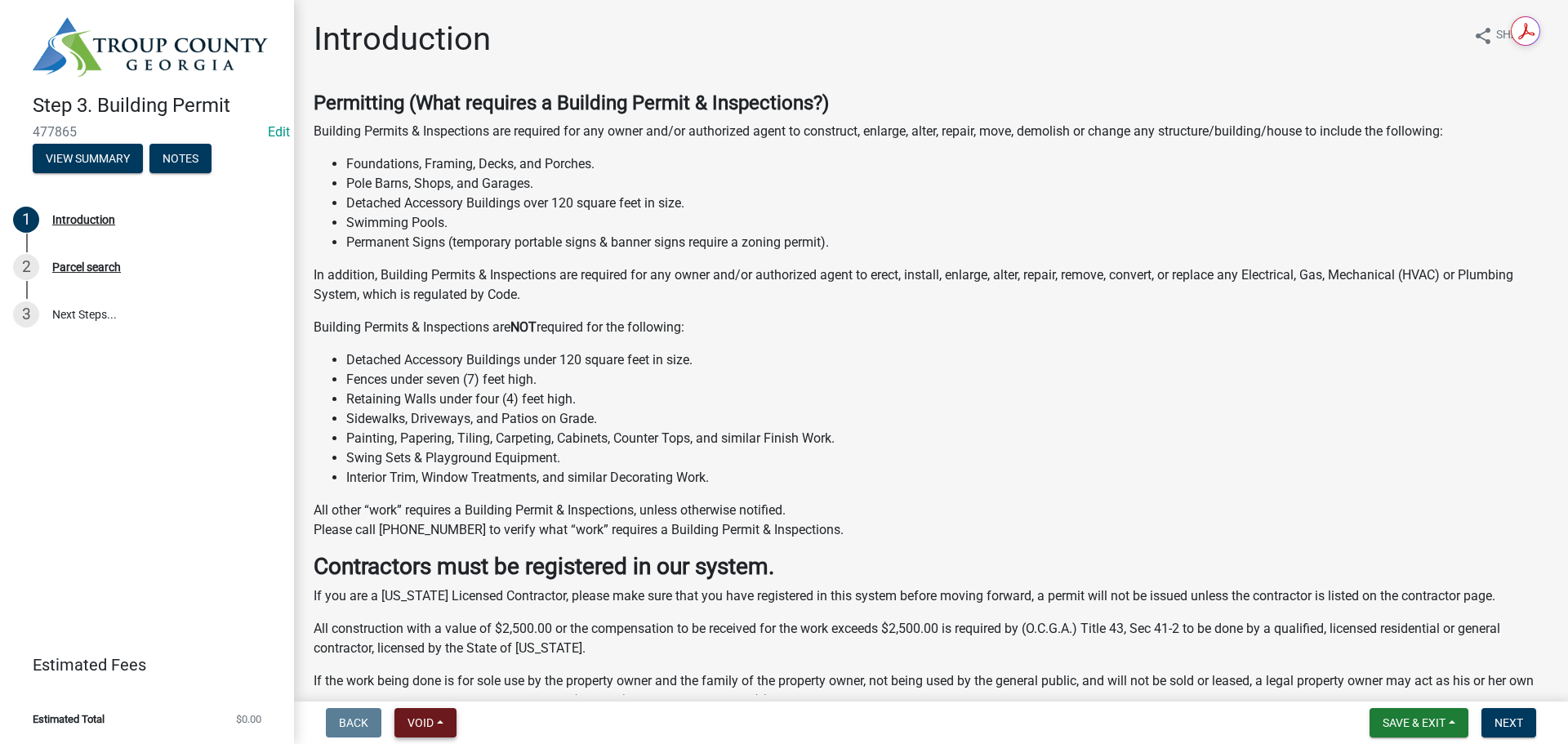
click at [422, 722] on span "Void" at bounding box center [421, 722] width 26 height 13
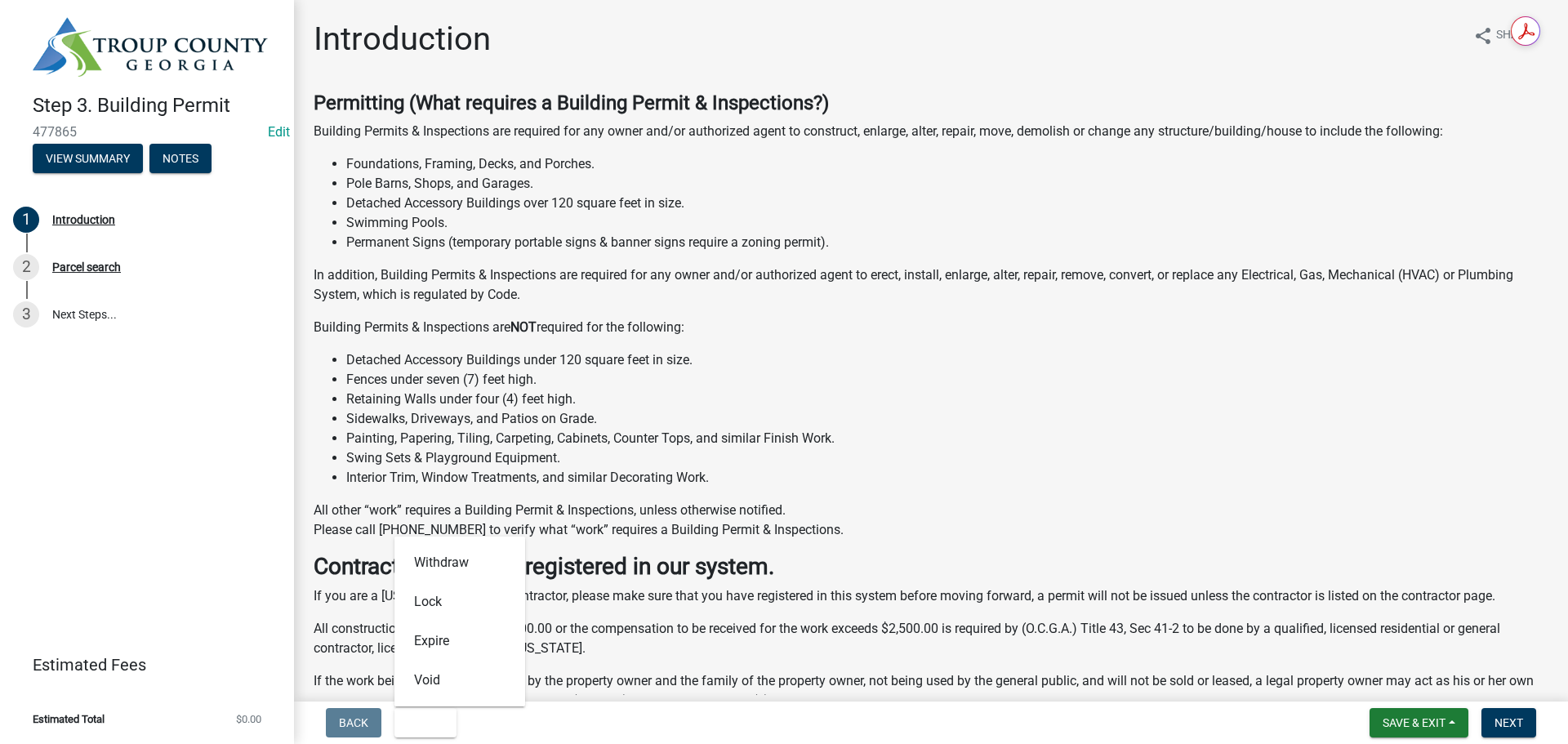
drag, startPoint x: 927, startPoint y: 371, endPoint x: 932, endPoint y: 356, distance: 15.8
click at [928, 371] on li "Fences under seven (7) feet high." at bounding box center [947, 380] width 1202 height 19
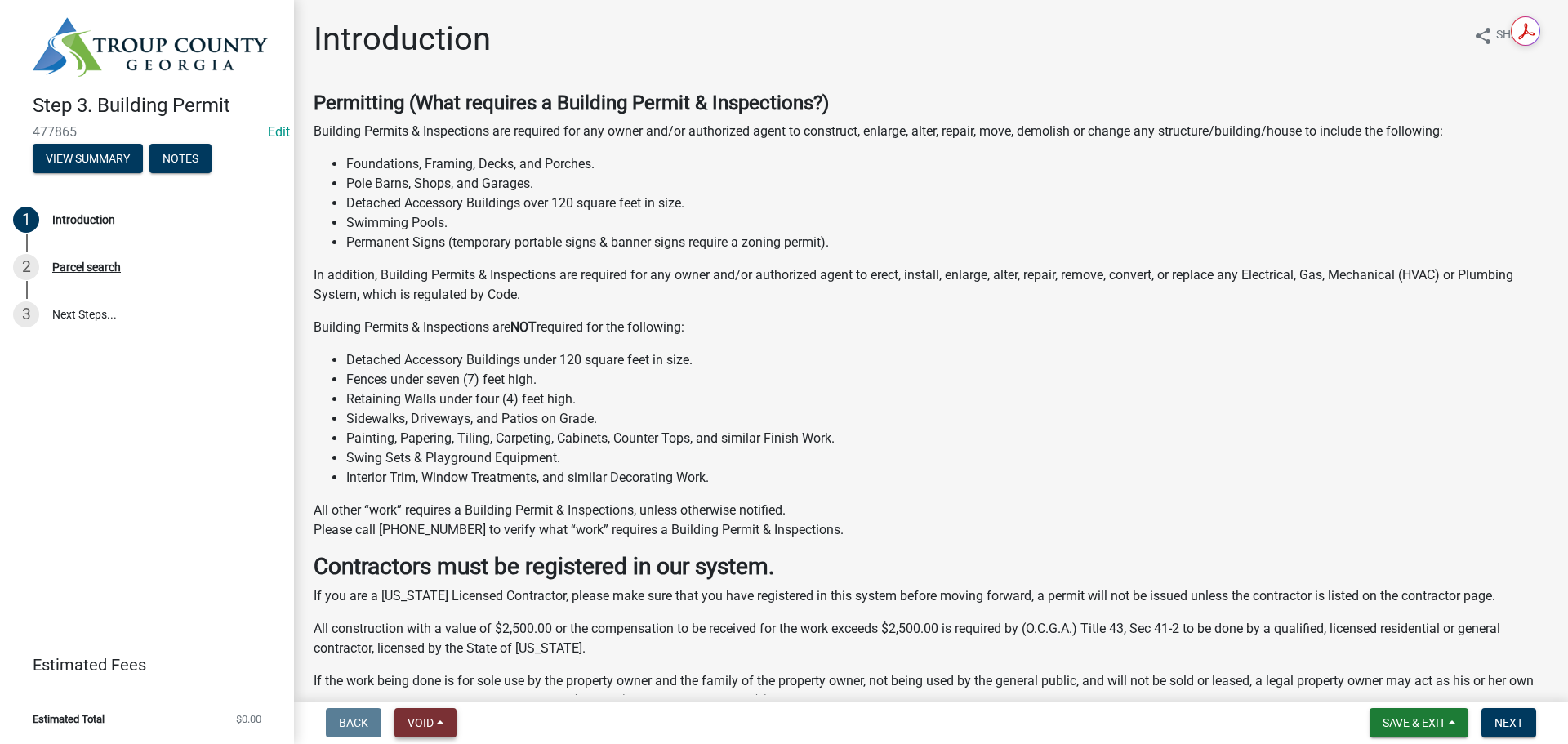
click at [443, 718] on button "Void" at bounding box center [425, 723] width 62 height 30
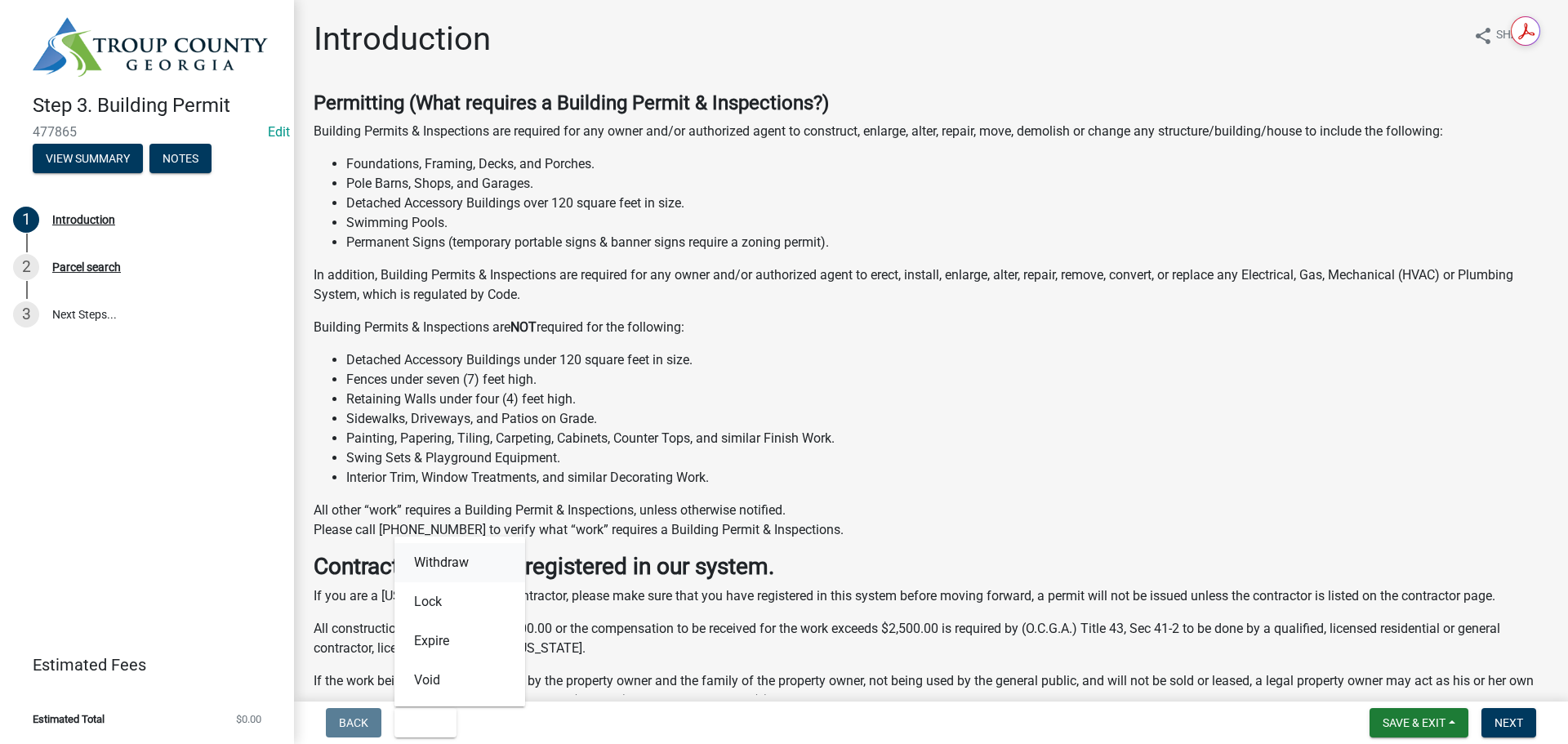
click at [449, 565] on button "Withdraw" at bounding box center [460, 562] width 130 height 39
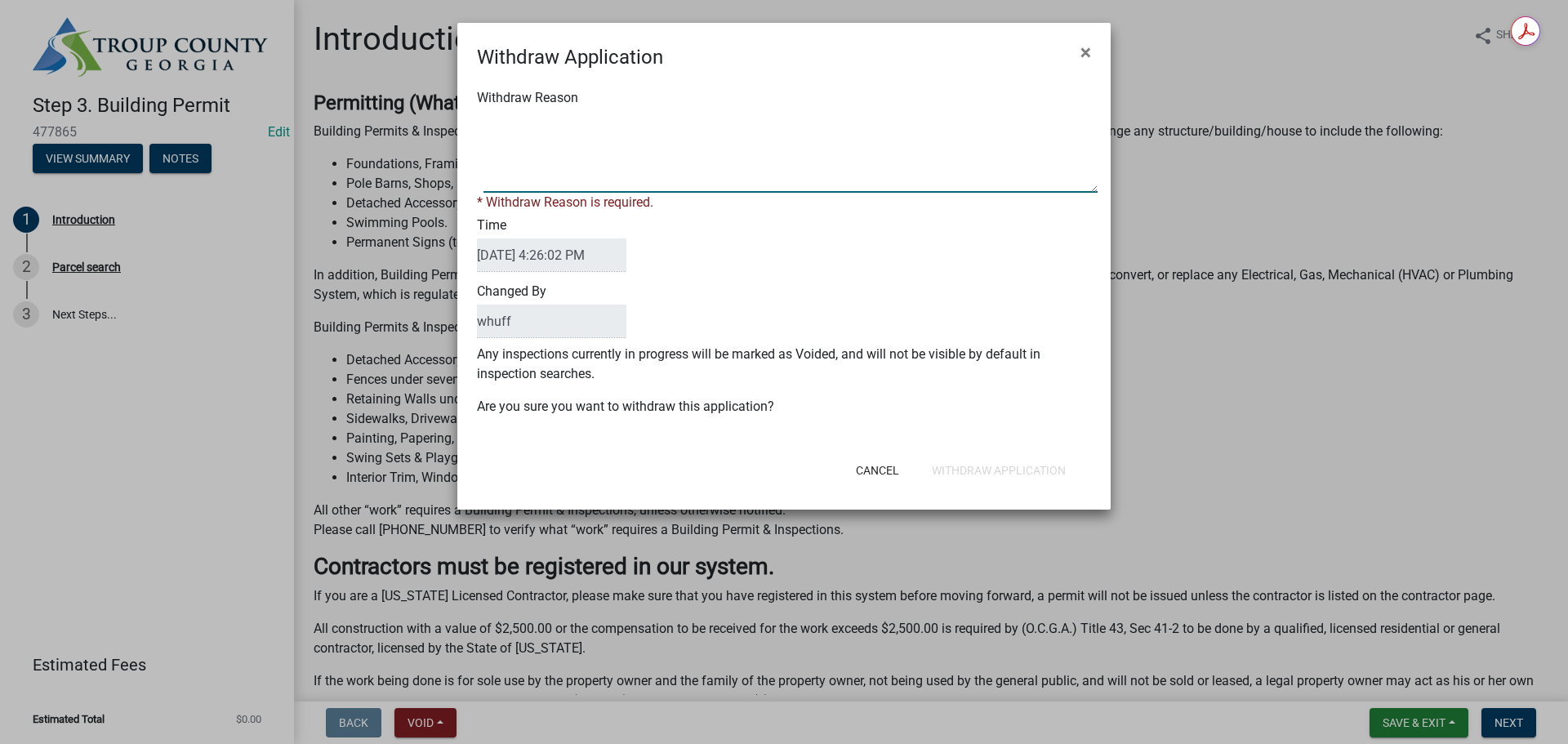
click at [629, 150] on textarea "Withdraw Reason" at bounding box center [791, 151] width 615 height 81
type textarea "Test"
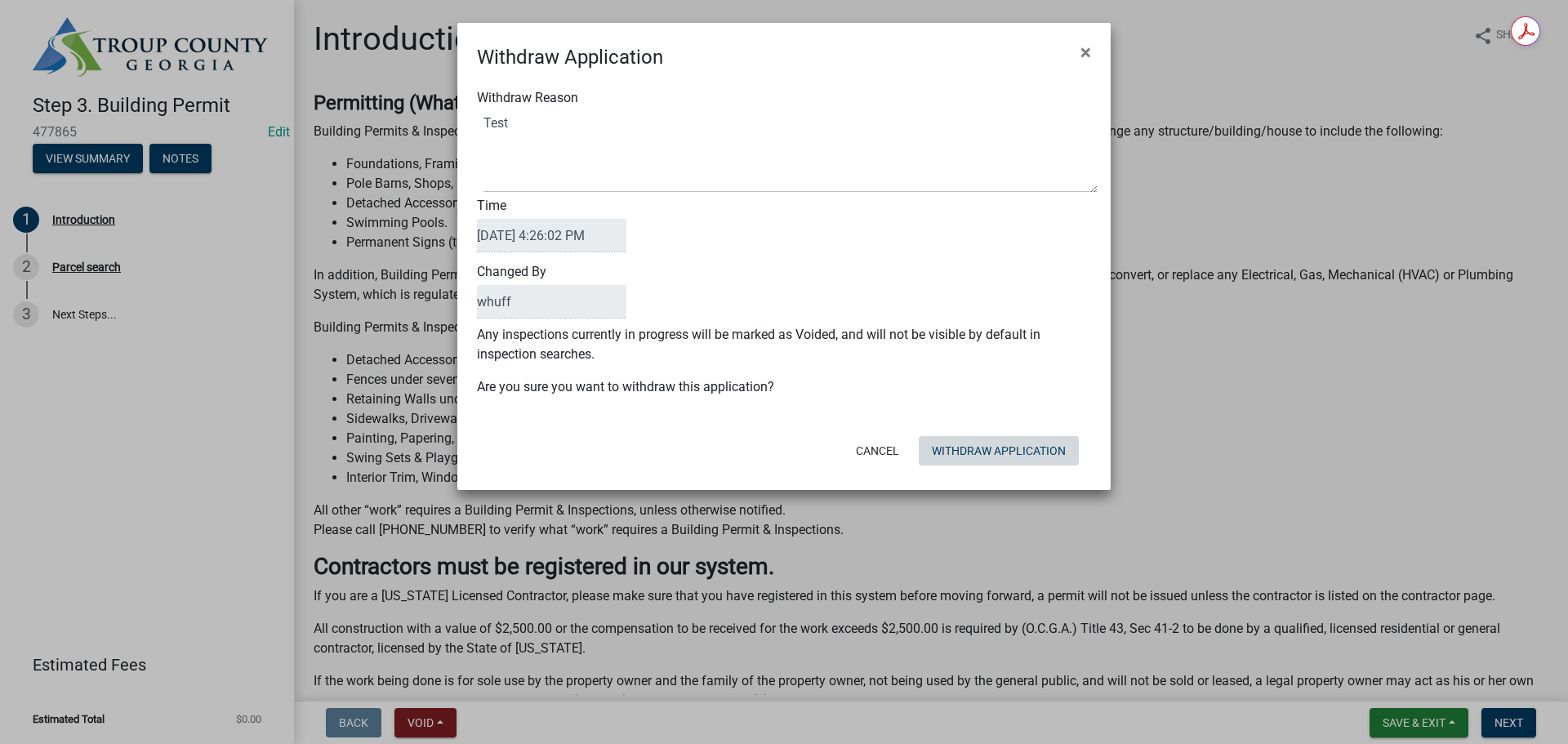
click at [1005, 466] on div "Cancel Withdraw Application" at bounding box center [890, 451] width 403 height 43
click at [1007, 447] on button "Withdraw Application" at bounding box center [999, 451] width 160 height 30
